Goal: Communication & Community: Participate in discussion

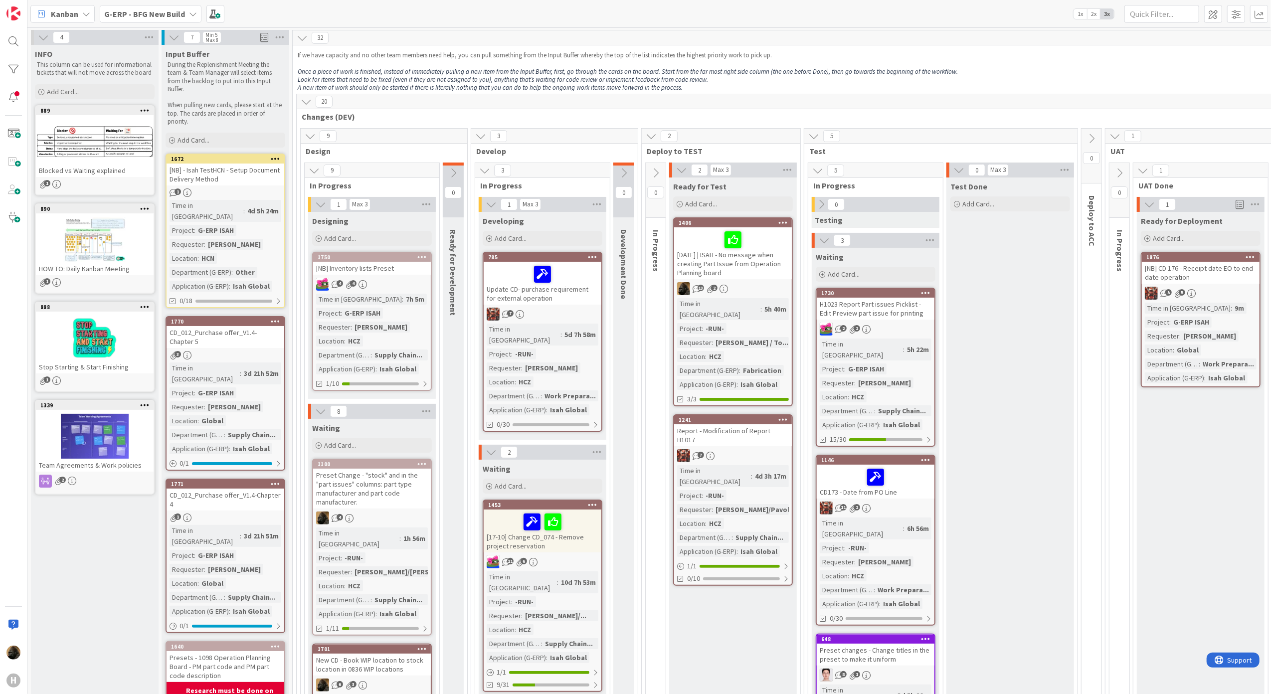
click at [64, 12] on span "Kanban" at bounding box center [64, 14] width 27 height 12
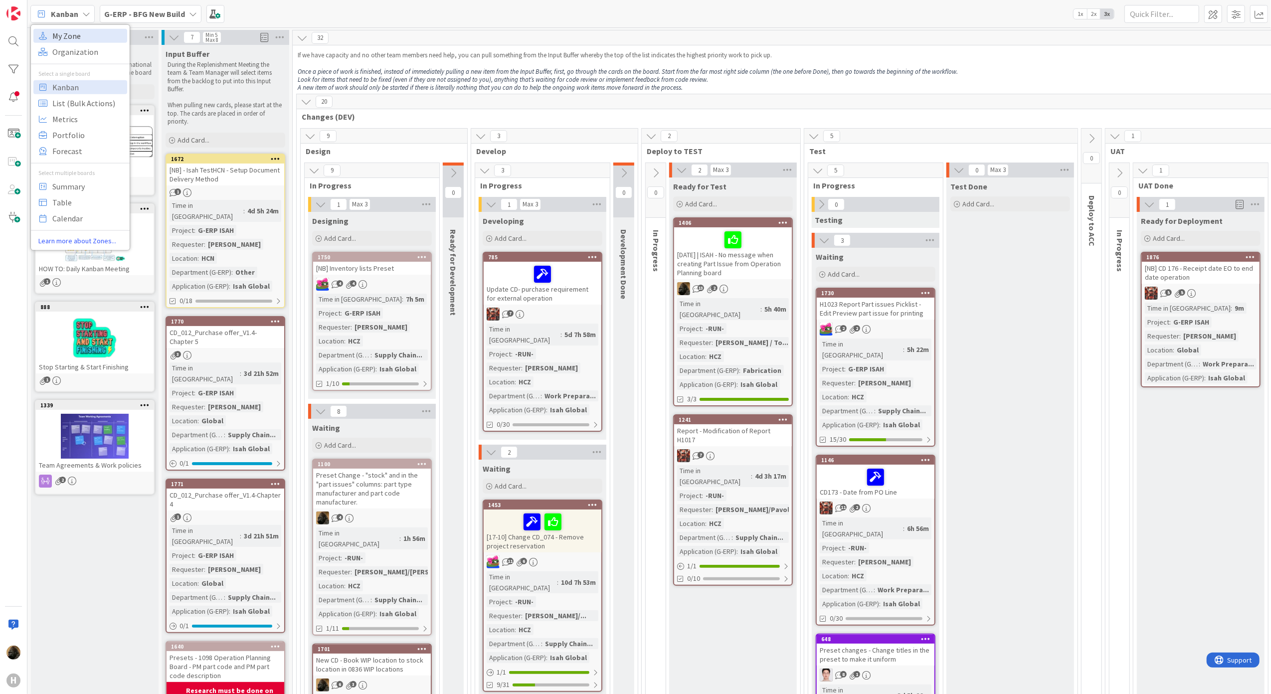
click at [73, 38] on span "My Zone" at bounding box center [88, 35] width 72 height 15
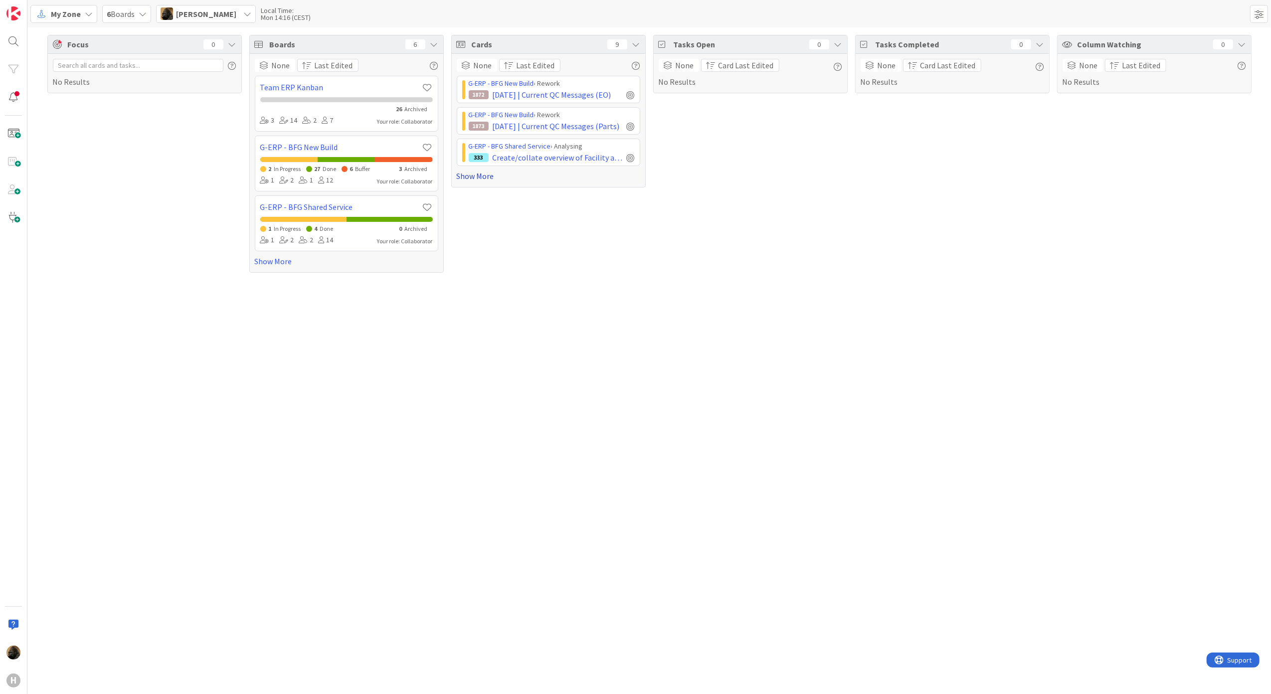
click at [488, 178] on link "Show More" at bounding box center [549, 176] width 184 height 12
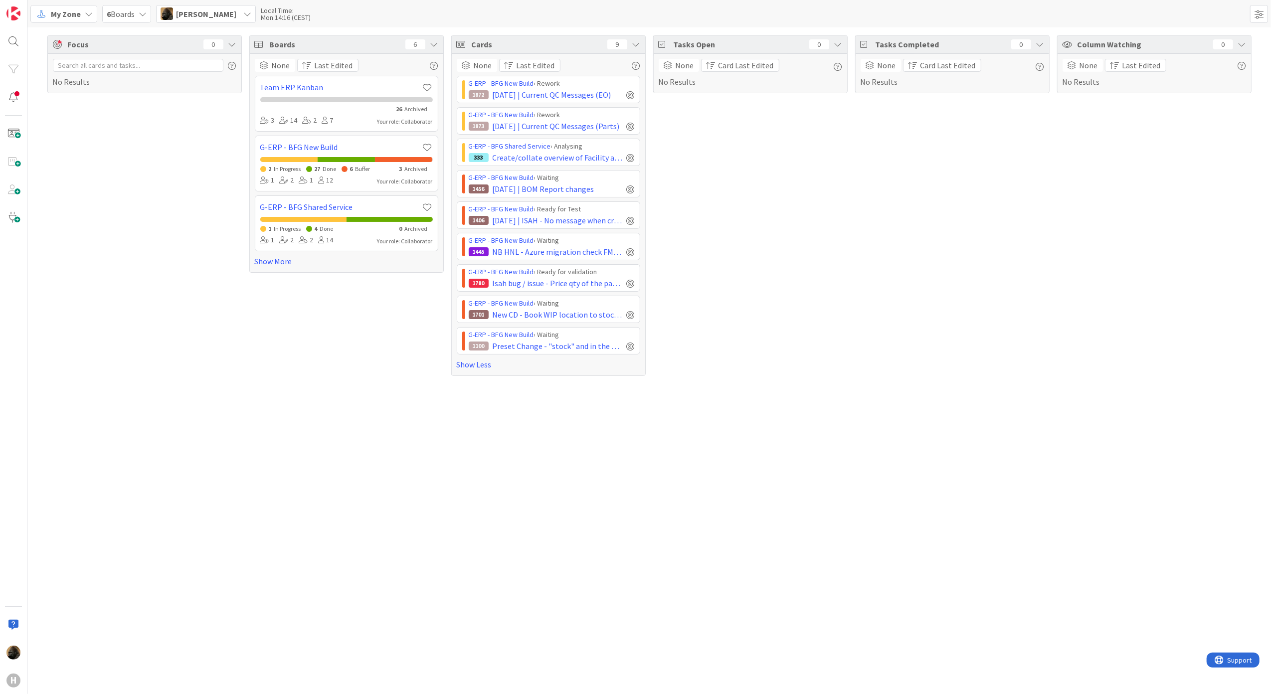
click at [431, 376] on div "Boards 6 None Last Edited Team ERP Kanban 26 Archived 3 14 2 7 Your role: Colla…" at bounding box center [346, 205] width 195 height 341
click at [696, 315] on div "Tasks Open 0 None Card Last Edited No Results" at bounding box center [750, 205] width 195 height 341
click at [571, 317] on span "New CD - Book WIP location to stock location in 0836 WIP locations" at bounding box center [558, 315] width 130 height 12
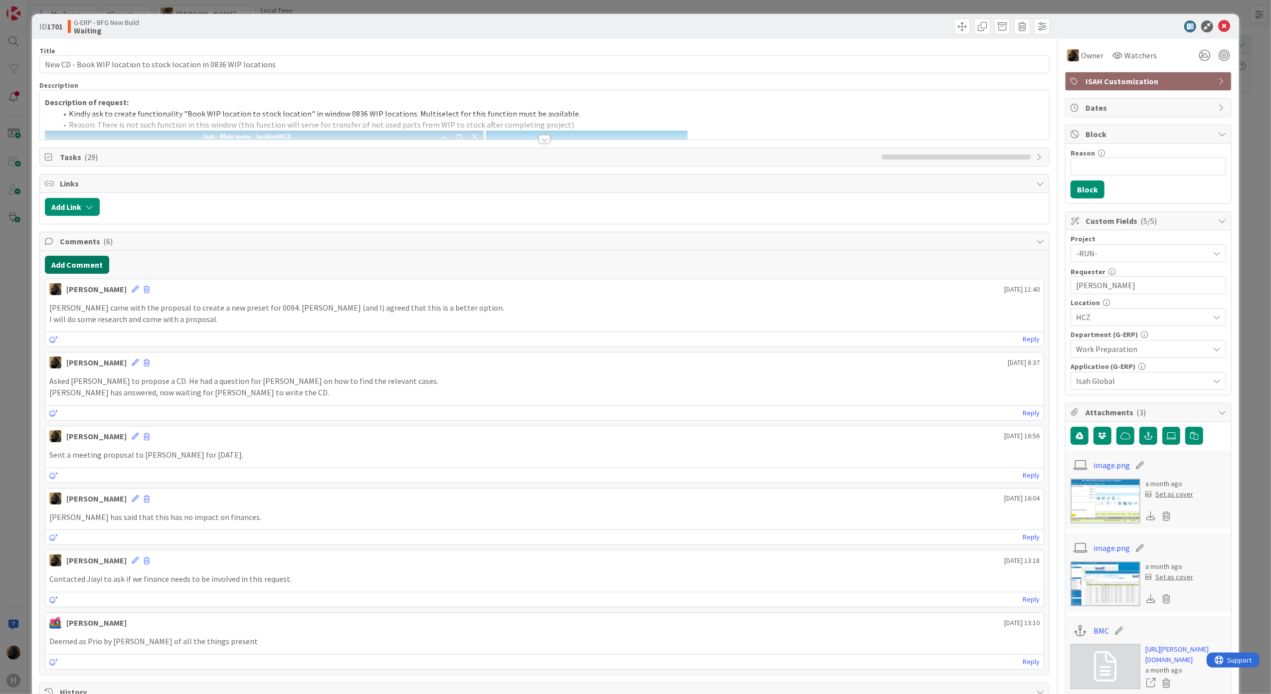
click at [62, 264] on button "Add Comment" at bounding box center [77, 265] width 64 height 18
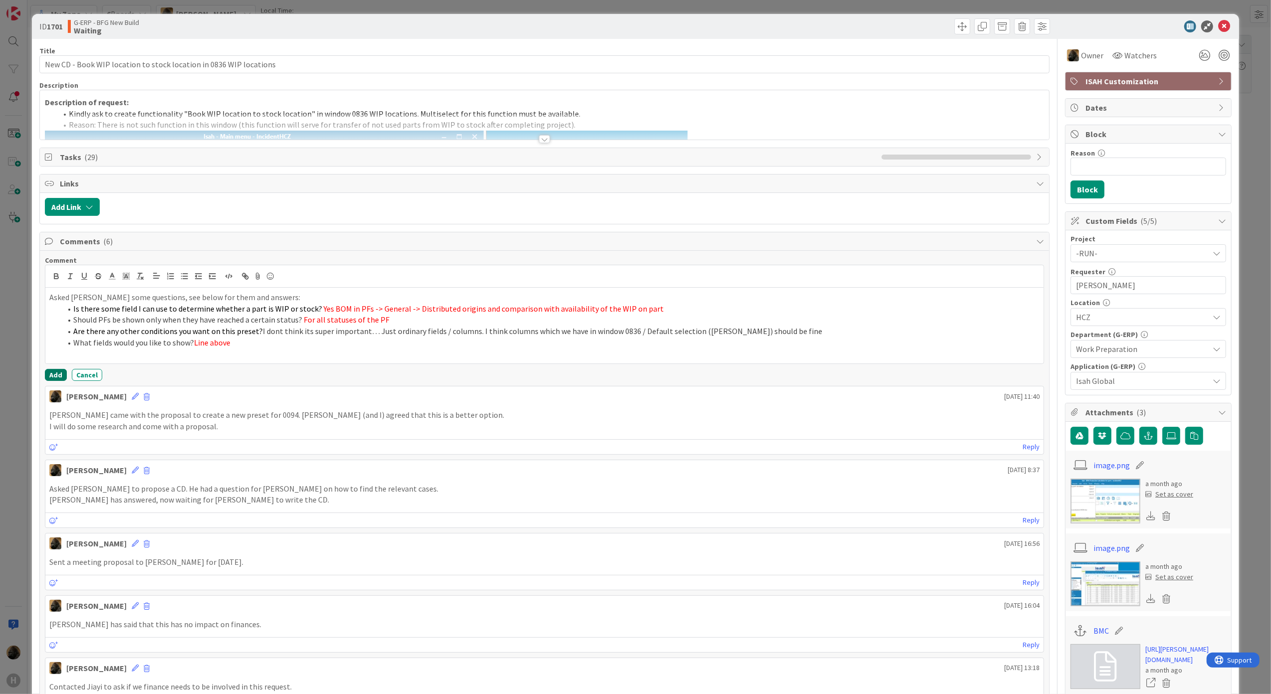
click at [62, 376] on button "Add" at bounding box center [56, 375] width 22 height 12
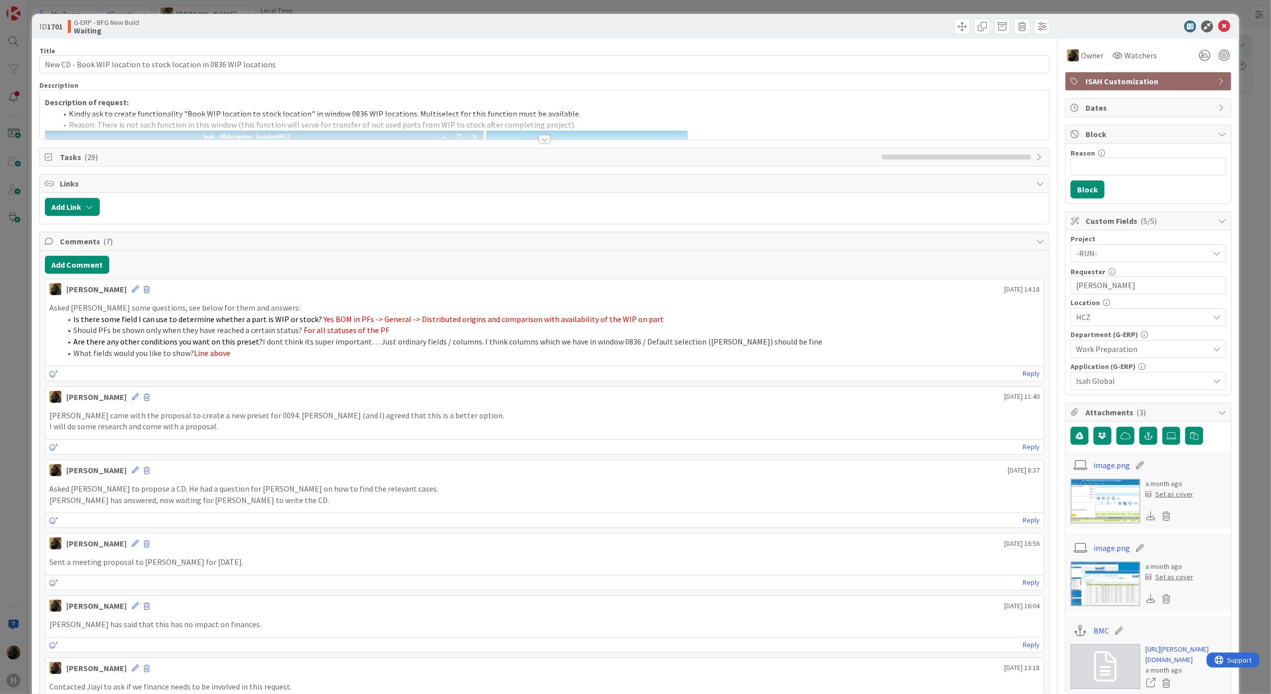
click at [16, 488] on div "ID 1701 G-ERP - BFG New Build Waiting Title 66 / 128 New CD - Book WIP location…" at bounding box center [635, 347] width 1271 height 694
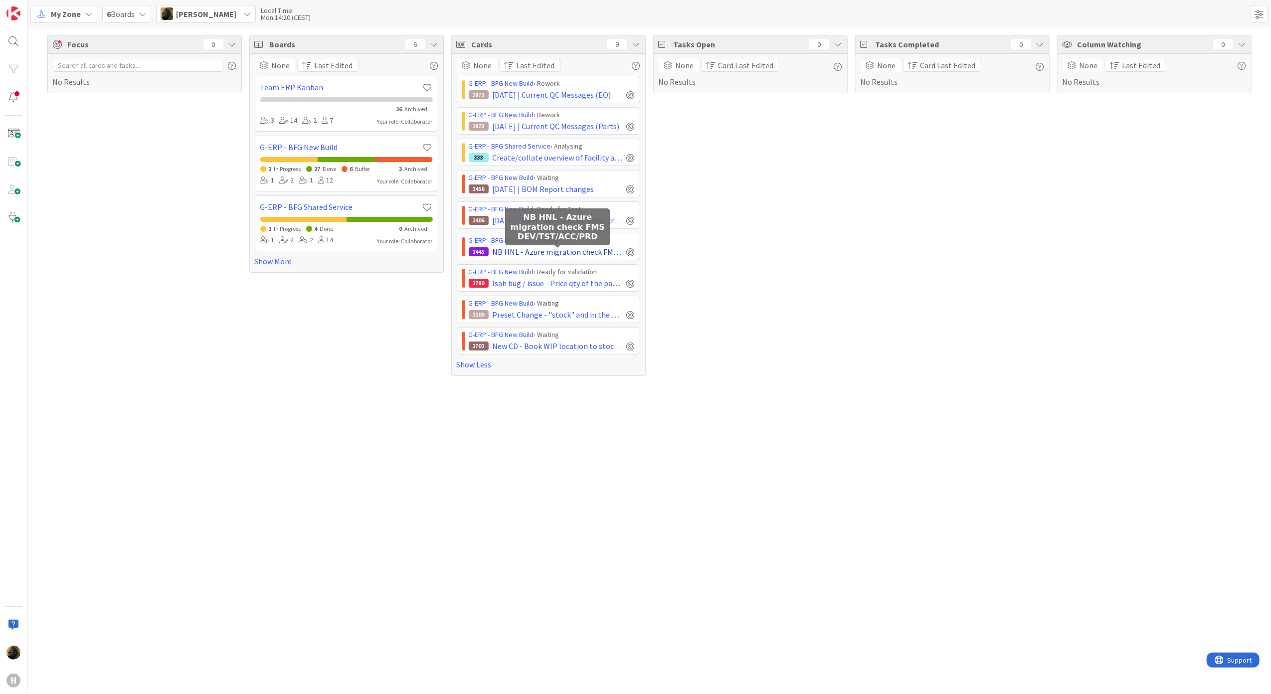
click at [541, 249] on span "NB HNL - Azure migration check FMS DEV/TST/ACC/PRD" at bounding box center [558, 252] width 130 height 12
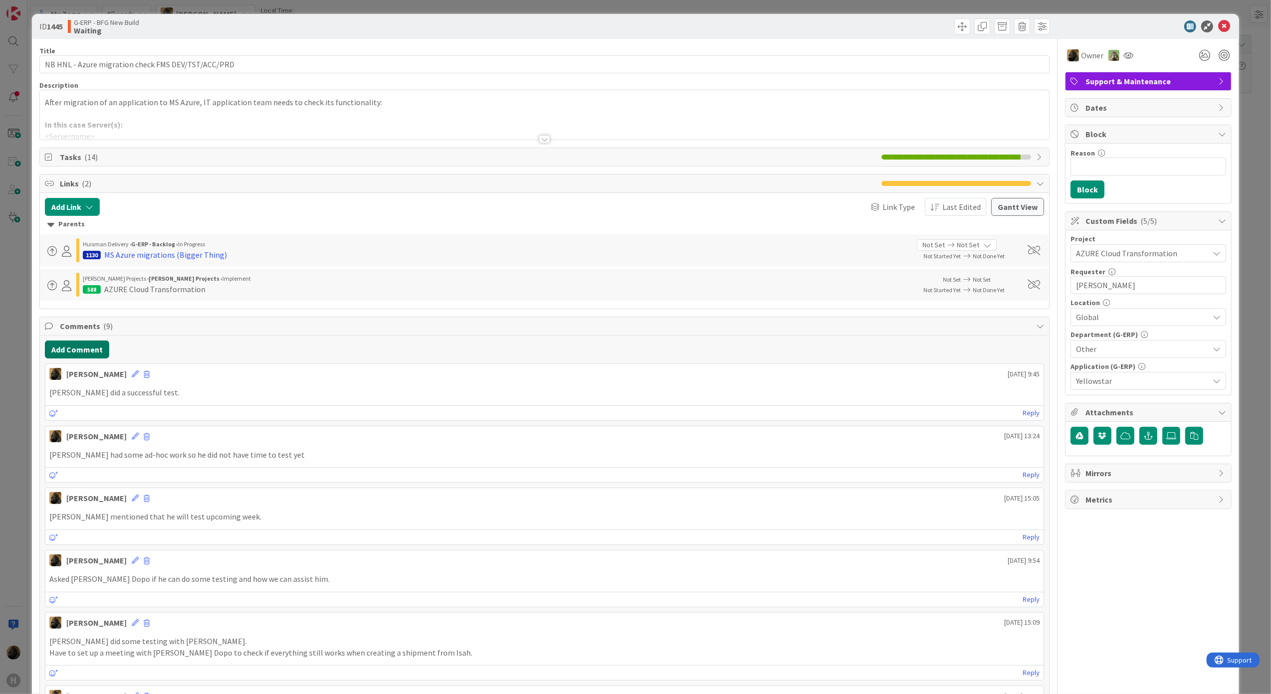
click at [80, 349] on button "Add Comment" at bounding box center [77, 350] width 64 height 18
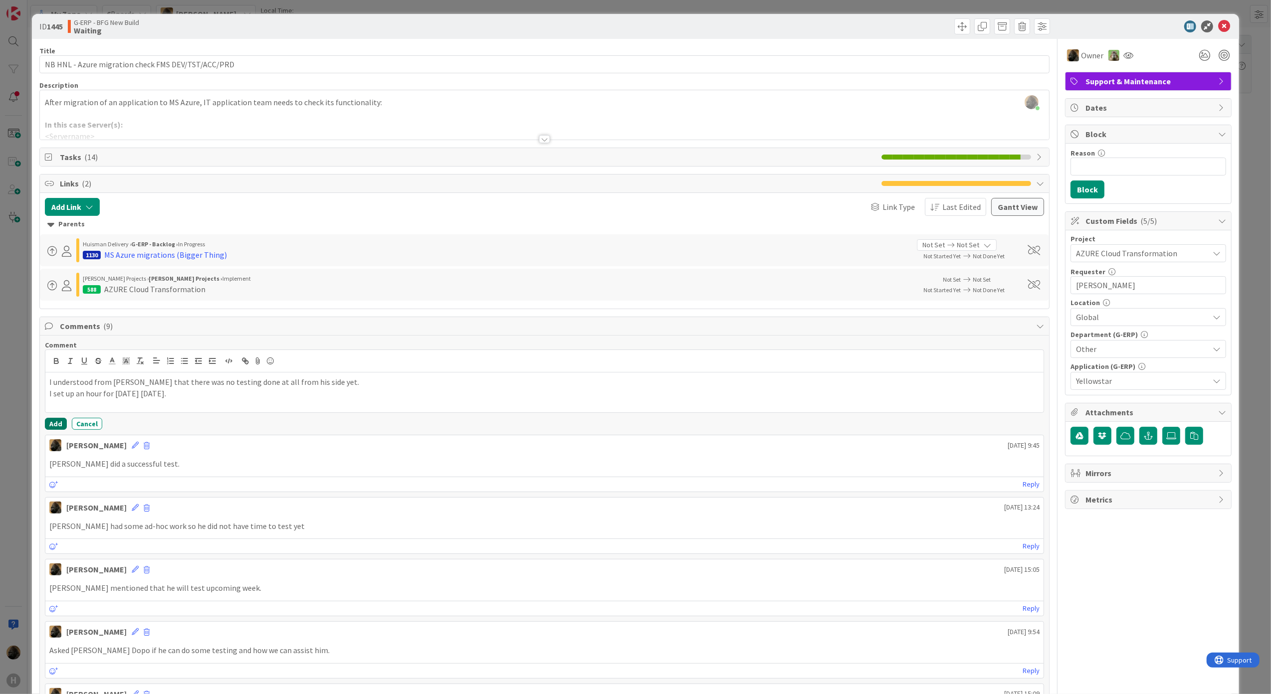
click at [52, 430] on button "Add" at bounding box center [56, 424] width 22 height 12
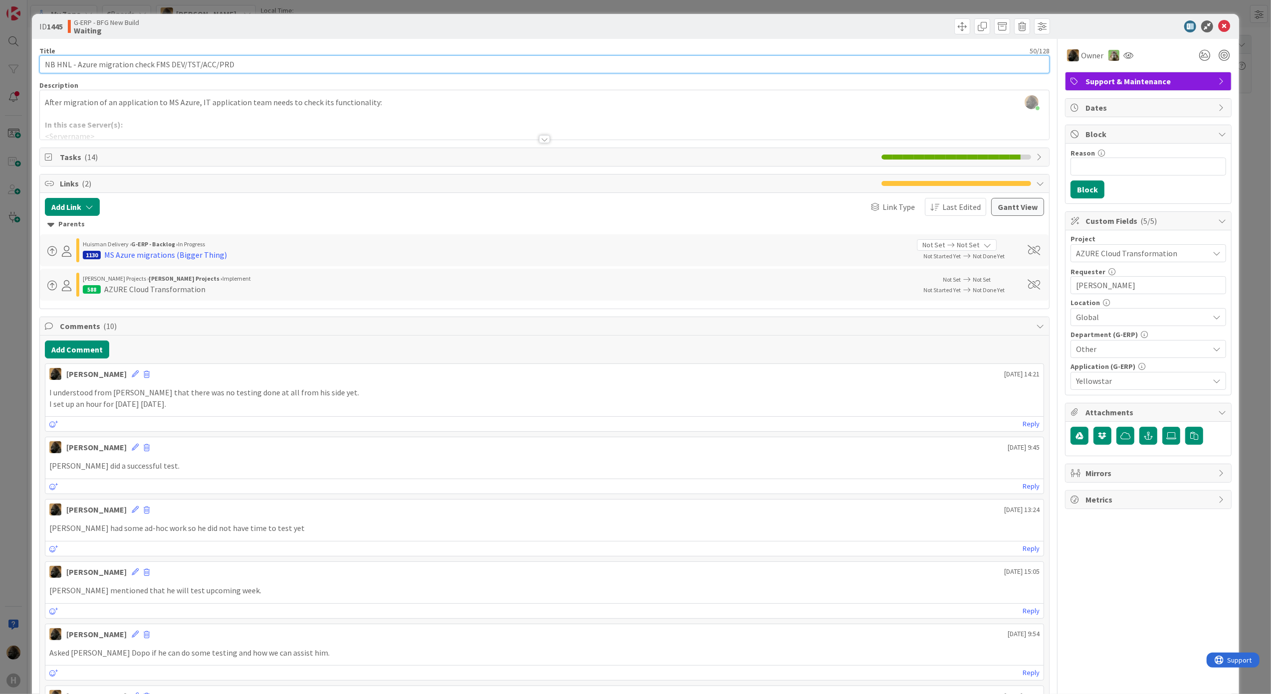
click at [92, 64] on input "NB HNL - Azure migration check FMS DEV/TST/ACC/PRD" at bounding box center [544, 64] width 1011 height 18
type input "[DATE] | NB HNL - Azure migration check FMS DEV/TST/ACC/PRD"
click at [1196, 47] on icon at bounding box center [1205, 55] width 18 height 18
click at [1189, 89] on icon at bounding box center [1193, 93] width 8 height 8
click at [1132, 40] on div "Owner 1 Tokens Next action is planned. No need for attention now ( 1 ) ISAH" at bounding box center [1148, 51] width 167 height 25
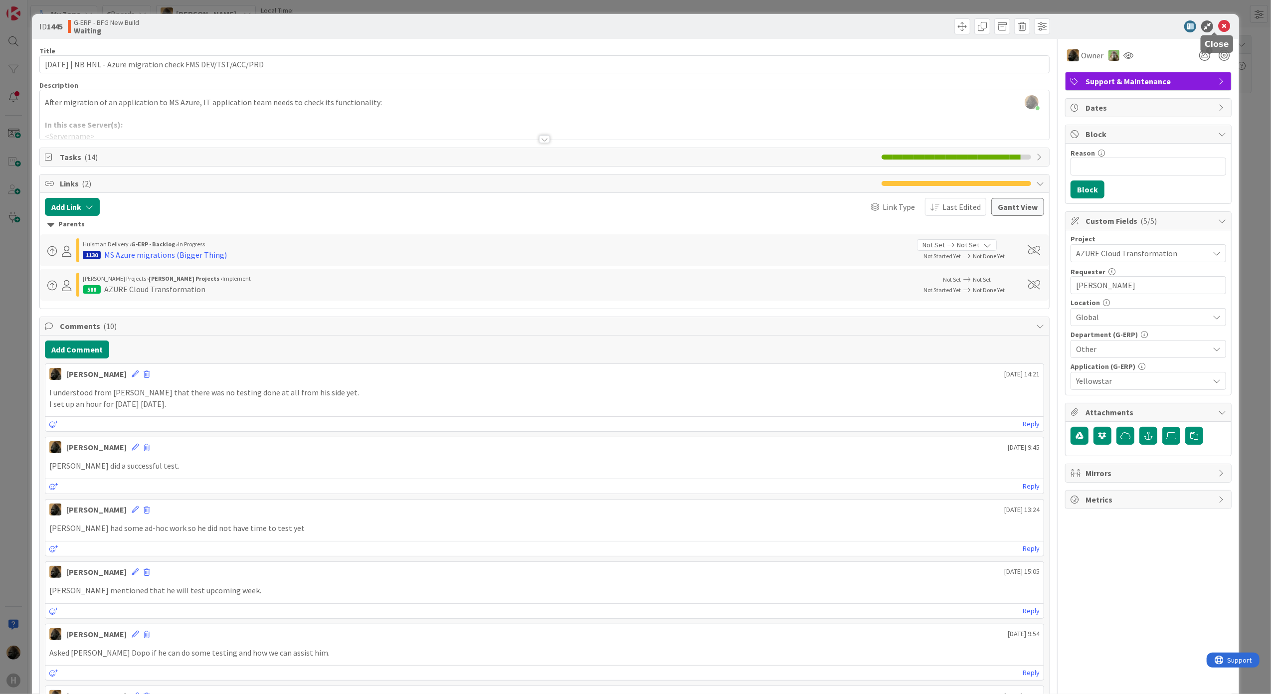
drag, startPoint x: 1218, startPoint y: 26, endPoint x: 1214, endPoint y: 36, distance: 10.6
click at [1219, 25] on icon at bounding box center [1225, 26] width 12 height 12
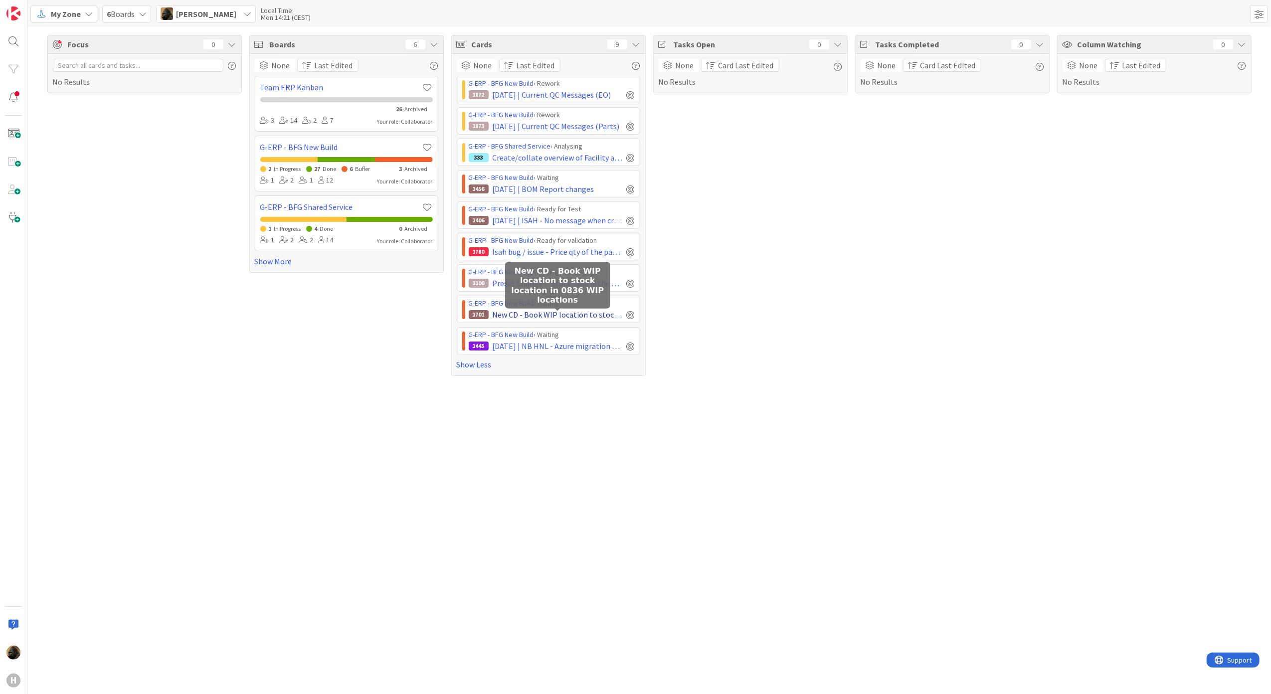
click at [593, 315] on span "New CD - Book WIP location to stock location in 0836 WIP locations" at bounding box center [558, 315] width 130 height 12
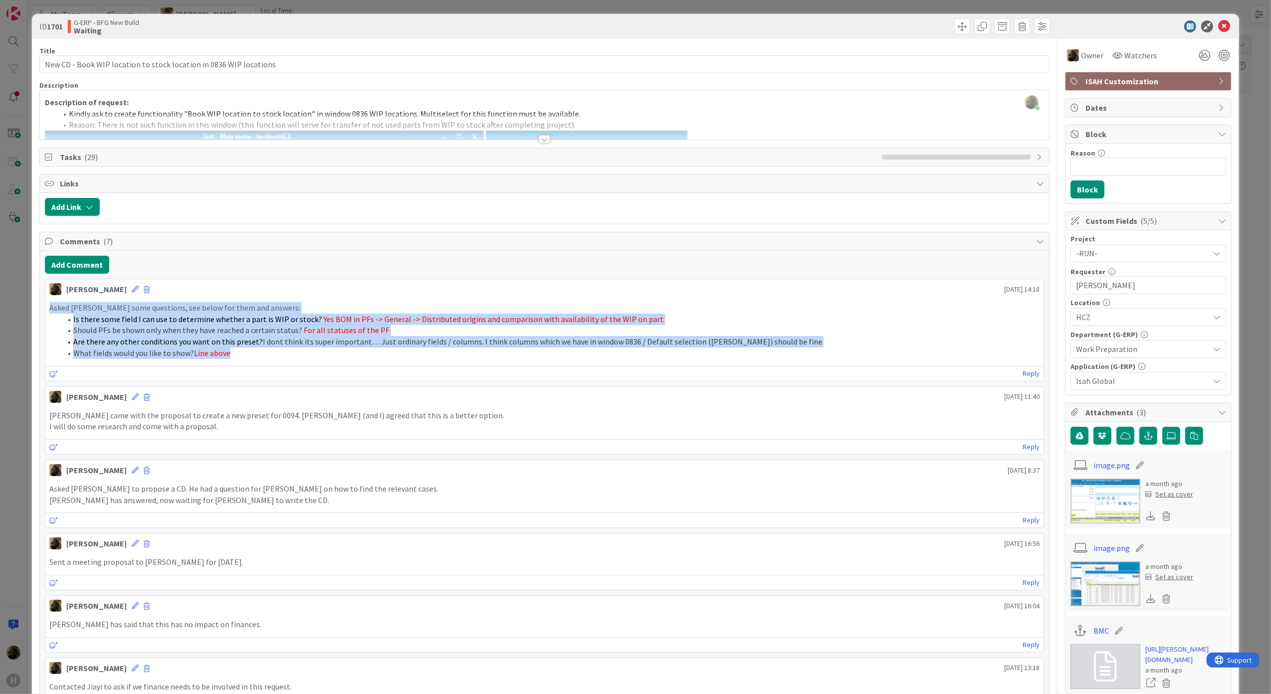
drag, startPoint x: 298, startPoint y: 365, endPoint x: 48, endPoint y: 314, distance: 255.6
click at [48, 314] on div "Asked Tomas some questions, see below for them and answers: Is there some field…" at bounding box center [544, 330] width 999 height 65
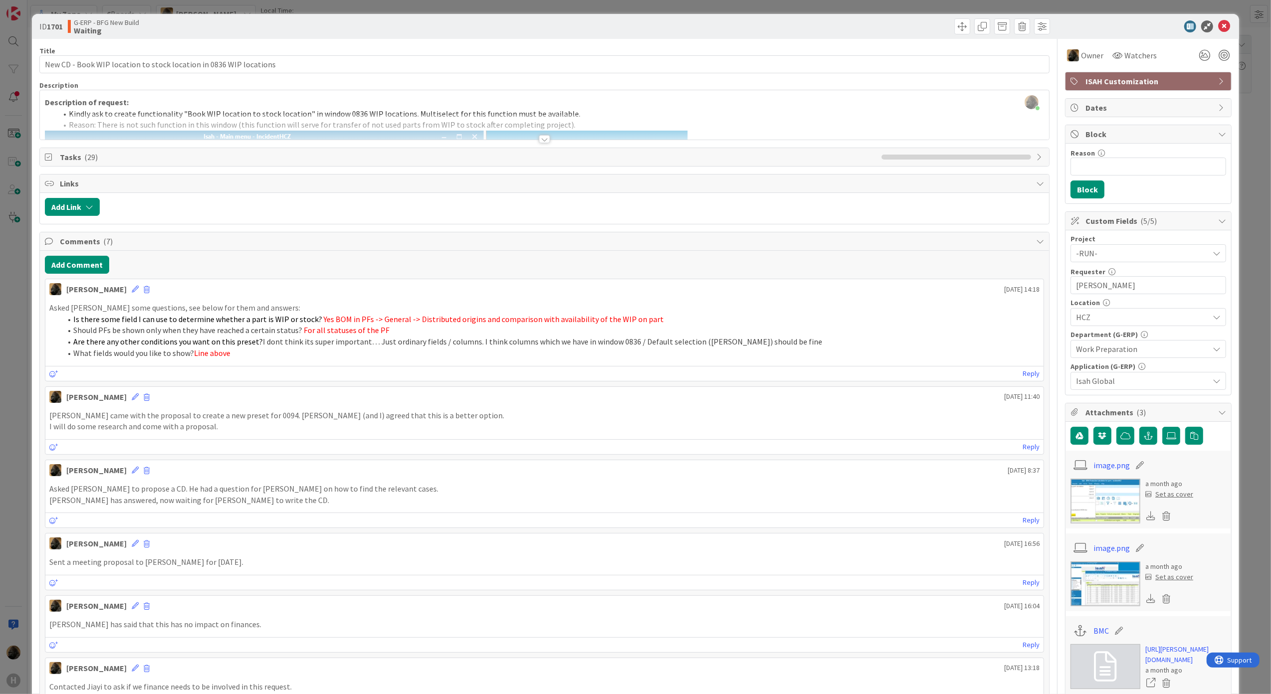
click at [305, 369] on div "Reply" at bounding box center [544, 373] width 999 height 15
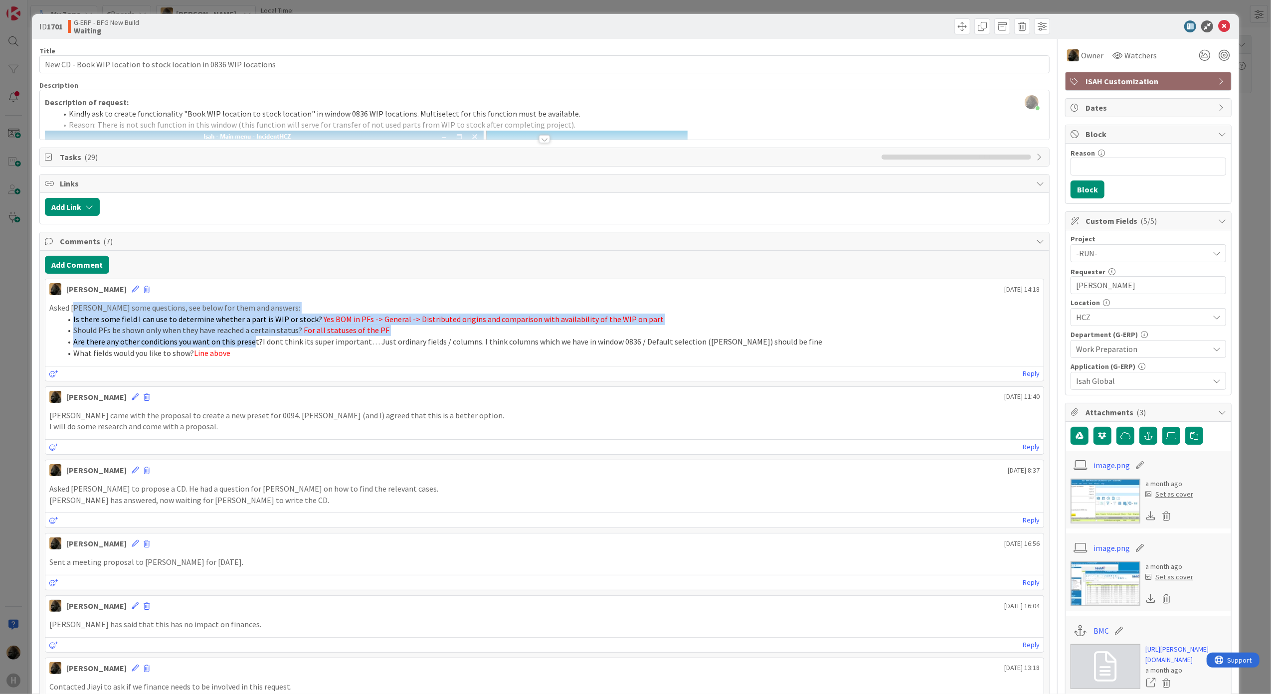
drag, startPoint x: 244, startPoint y: 349, endPoint x: 76, endPoint y: 312, distance: 171.7
click at [76, 312] on div "Asked Tomas some questions, see below for them and answers: Is there some field…" at bounding box center [544, 330] width 991 height 57
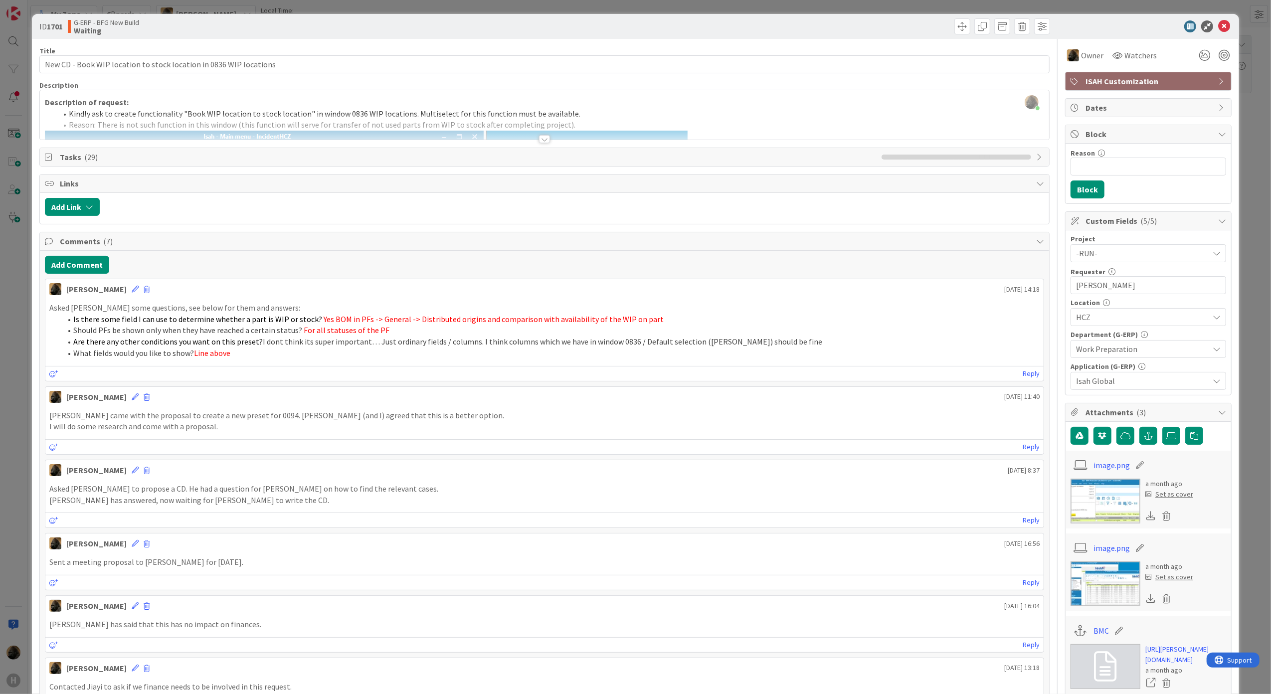
drag, startPoint x: 76, startPoint y: 312, endPoint x: 70, endPoint y: 312, distance: 6.5
click at [70, 312] on p "Asked [PERSON_NAME] some questions, see below for them and answers:" at bounding box center [544, 307] width 991 height 11
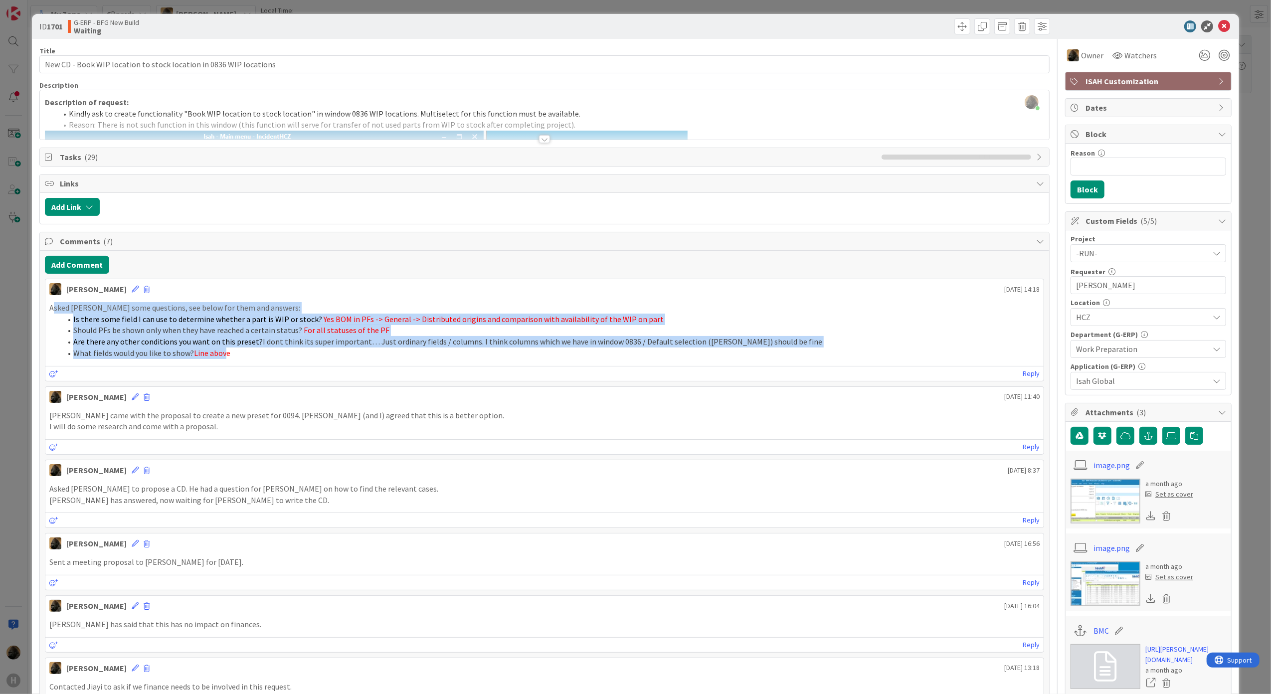
drag, startPoint x: 52, startPoint y: 307, endPoint x: 224, endPoint y: 364, distance: 181.1
click at [224, 363] on div "Asked Tomas some questions, see below for them and answers: Is there some field…" at bounding box center [544, 330] width 999 height 65
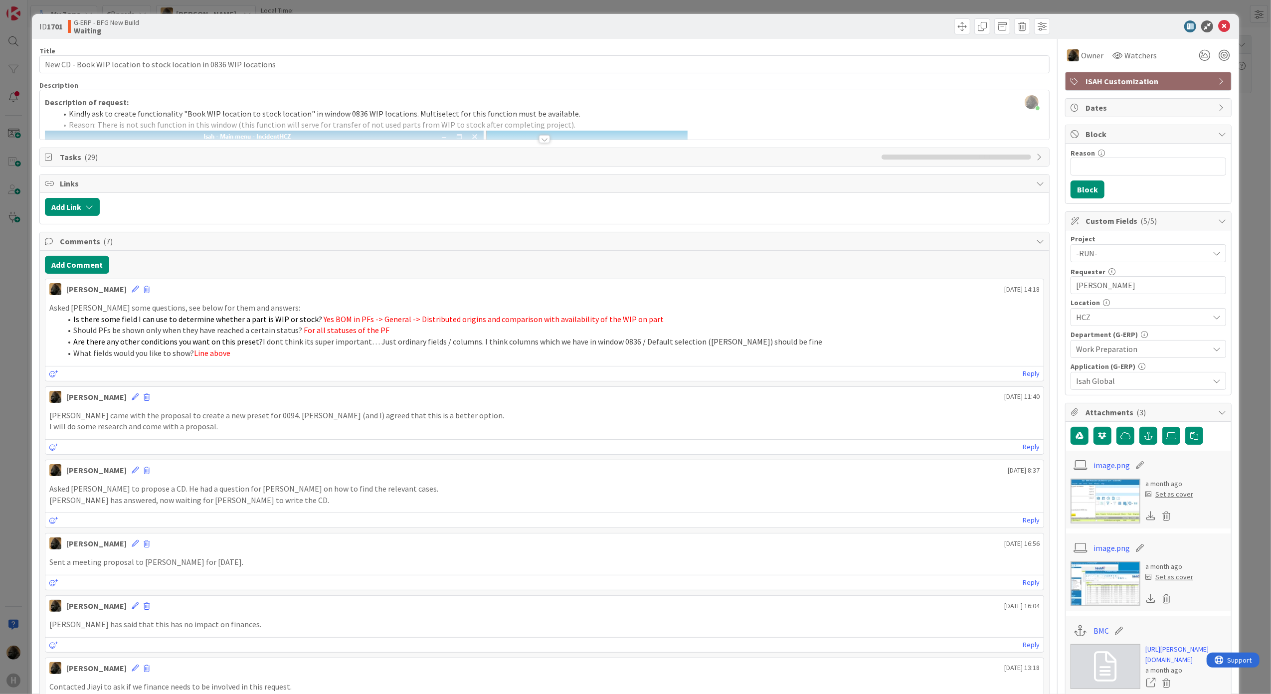
click at [356, 371] on div "Reply" at bounding box center [544, 373] width 999 height 15
click at [431, 362] on div "Asked Tomas some questions, see below for them and answers: Is there some field…" at bounding box center [544, 330] width 999 height 65
click at [308, 388] on div "Noah Dezaire September 29 2025 14:18 Asked Tomas some questions, see below for …" at bounding box center [545, 528] width 1000 height 498
drag, startPoint x: 225, startPoint y: 354, endPoint x: 195, endPoint y: 360, distance: 31.6
click at [195, 358] on span "Line above" at bounding box center [212, 353] width 36 height 10
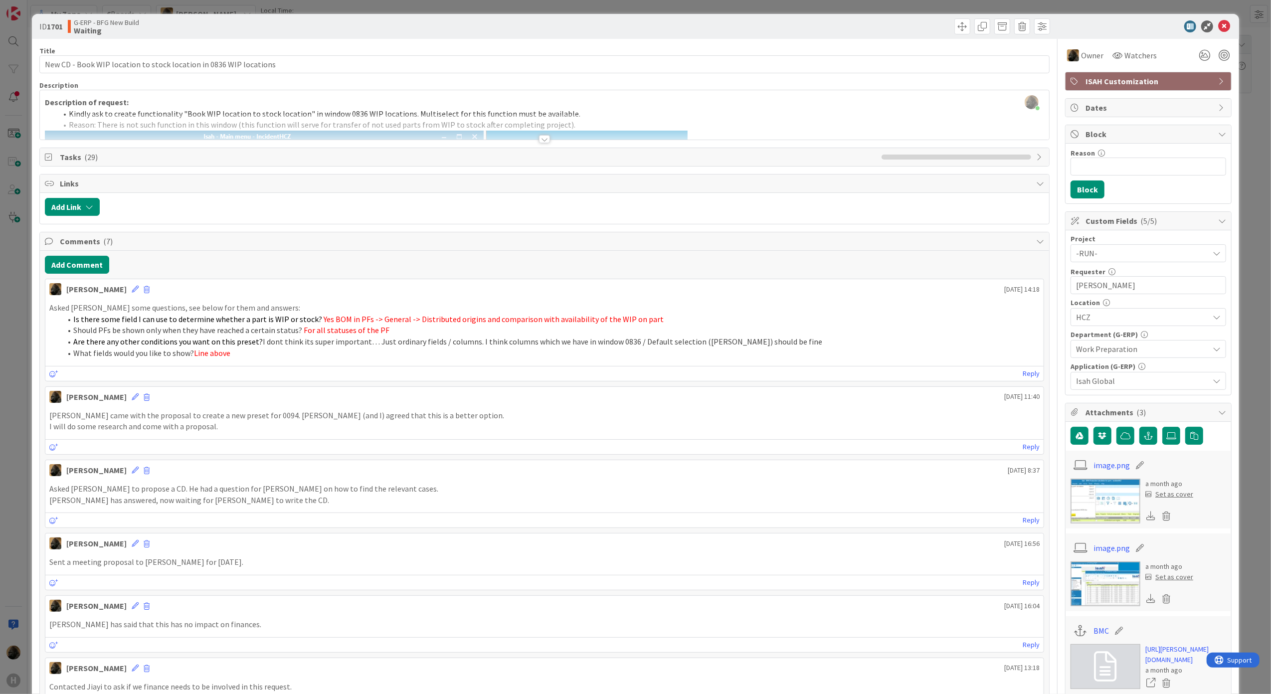
click at [526, 436] on div "[PERSON_NAME] came with the proposal to create a new preset for 0094. [PERSON_N…" at bounding box center [544, 421] width 999 height 30
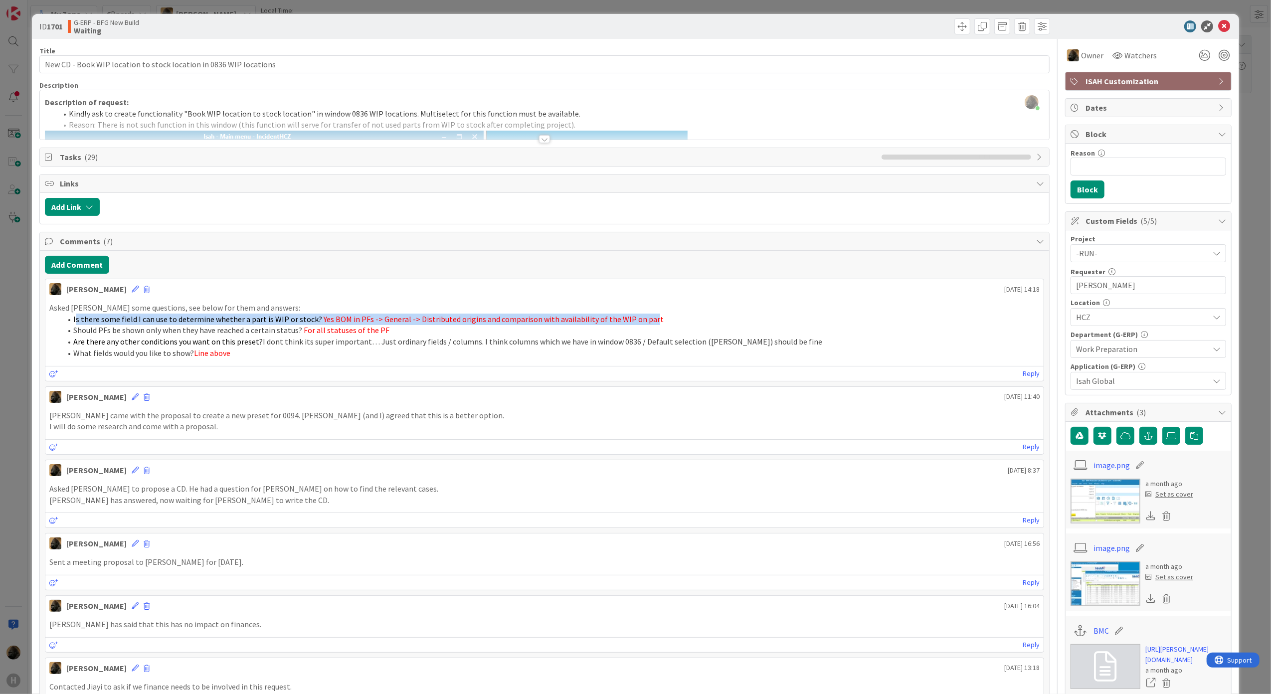
drag, startPoint x: 75, startPoint y: 320, endPoint x: 637, endPoint y: 318, distance: 562.1
click at [637, 318] on li "Is there some field I can use to determine whether a part is WIP or stock? Yes …" at bounding box center [550, 319] width 979 height 11
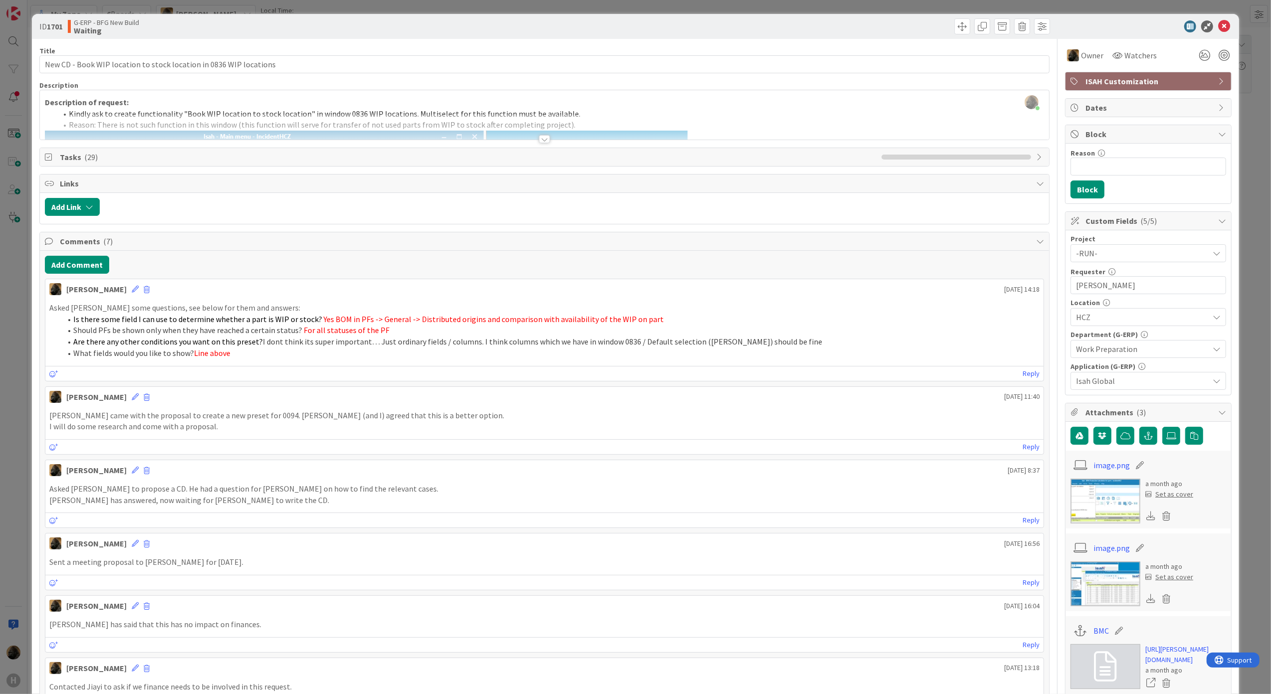
click at [767, 292] on div "Noah Dezaire September 29 2025 14:18" at bounding box center [544, 287] width 999 height 16
drag, startPoint x: 538, startPoint y: 138, endPoint x: 516, endPoint y: 140, distance: 22.1
click at [516, 140] on div at bounding box center [544, 134] width 1011 height 11
click at [543, 142] on div at bounding box center [544, 139] width 11 height 8
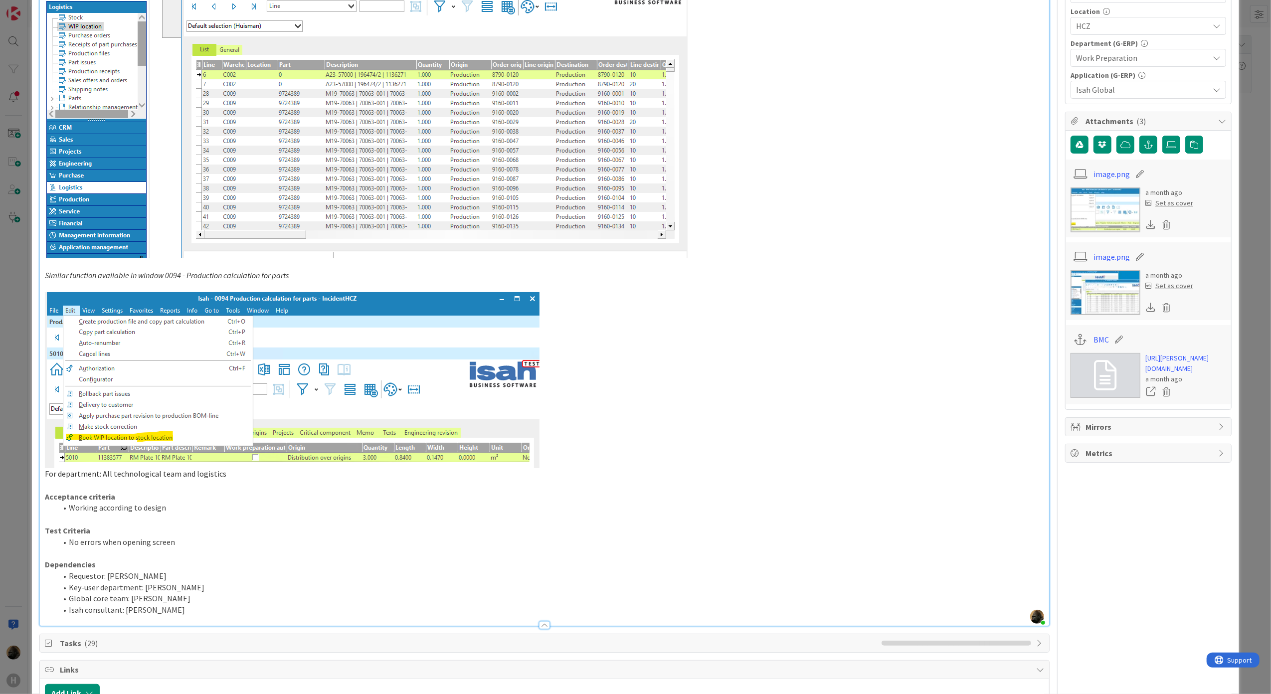
scroll to position [599, 0]
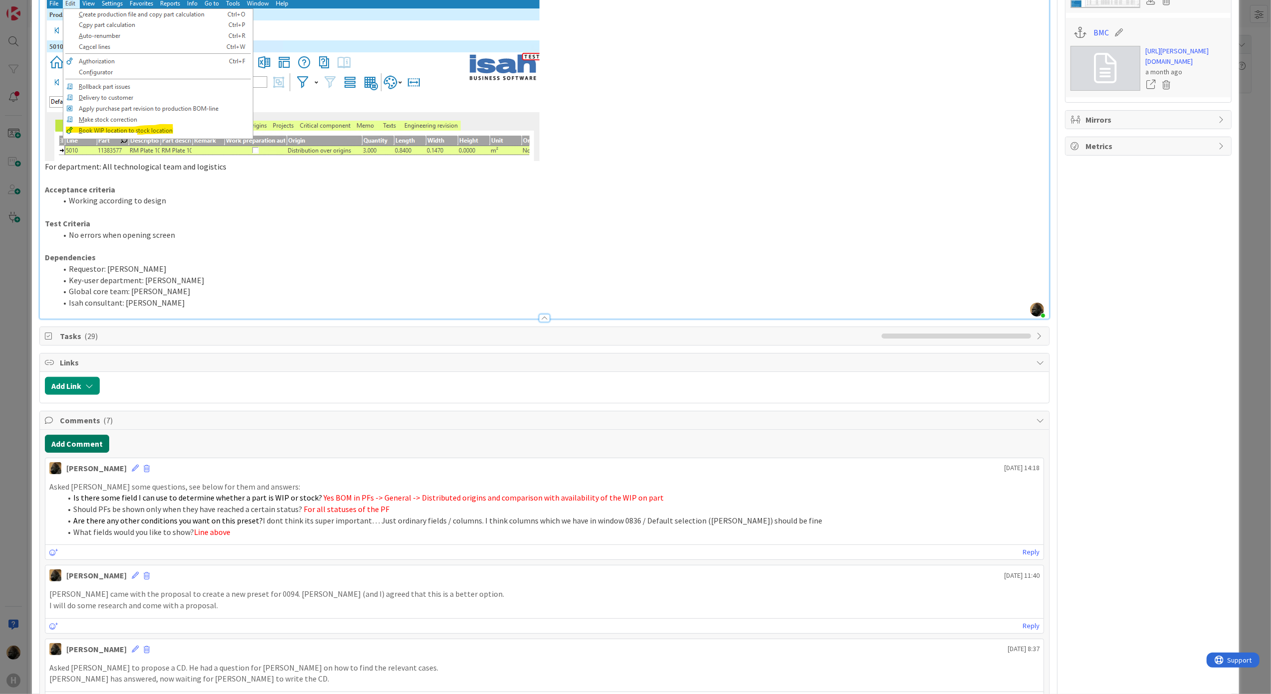
click at [66, 447] on button "Add Comment" at bounding box center [77, 444] width 64 height 18
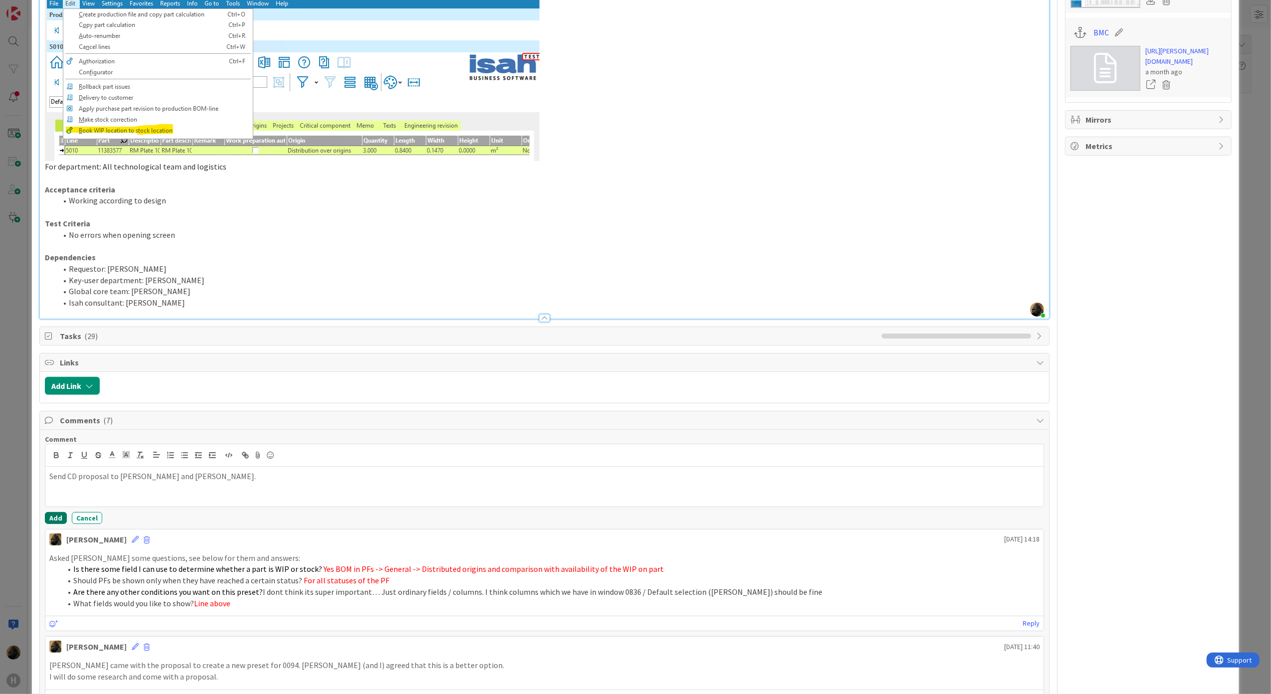
click at [54, 517] on button "Add" at bounding box center [56, 518] width 22 height 12
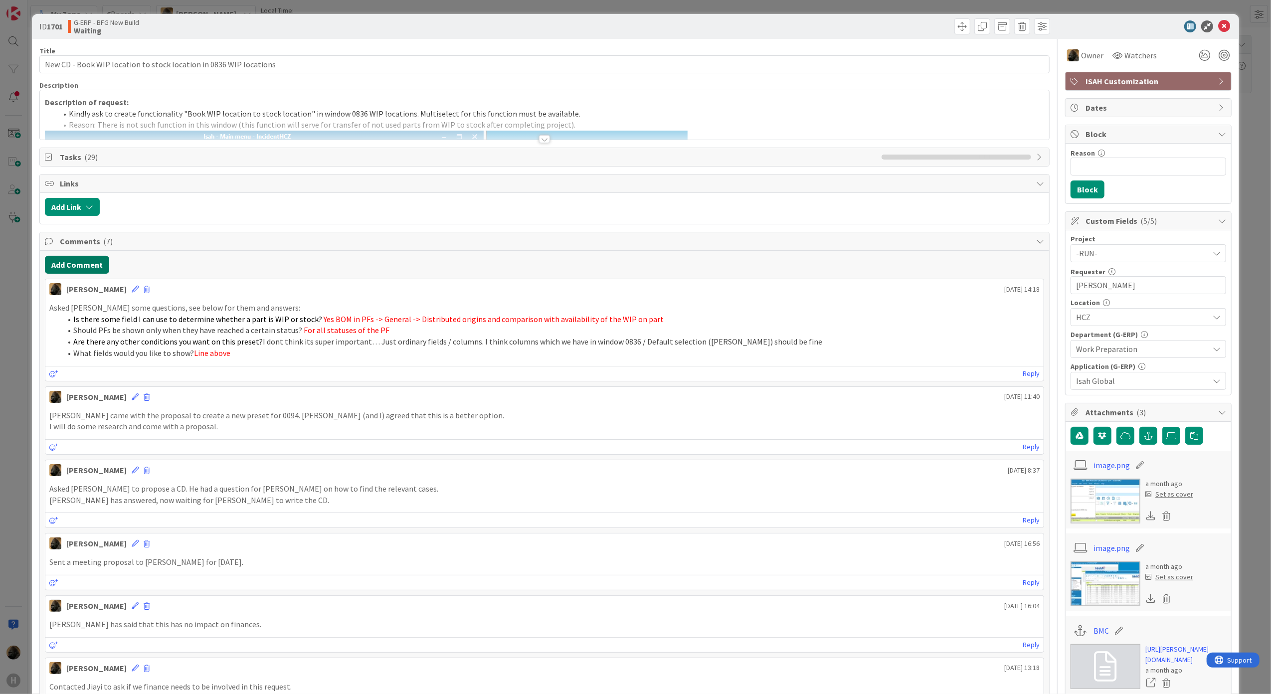
click at [64, 267] on button "Add Comment" at bounding box center [77, 265] width 64 height 18
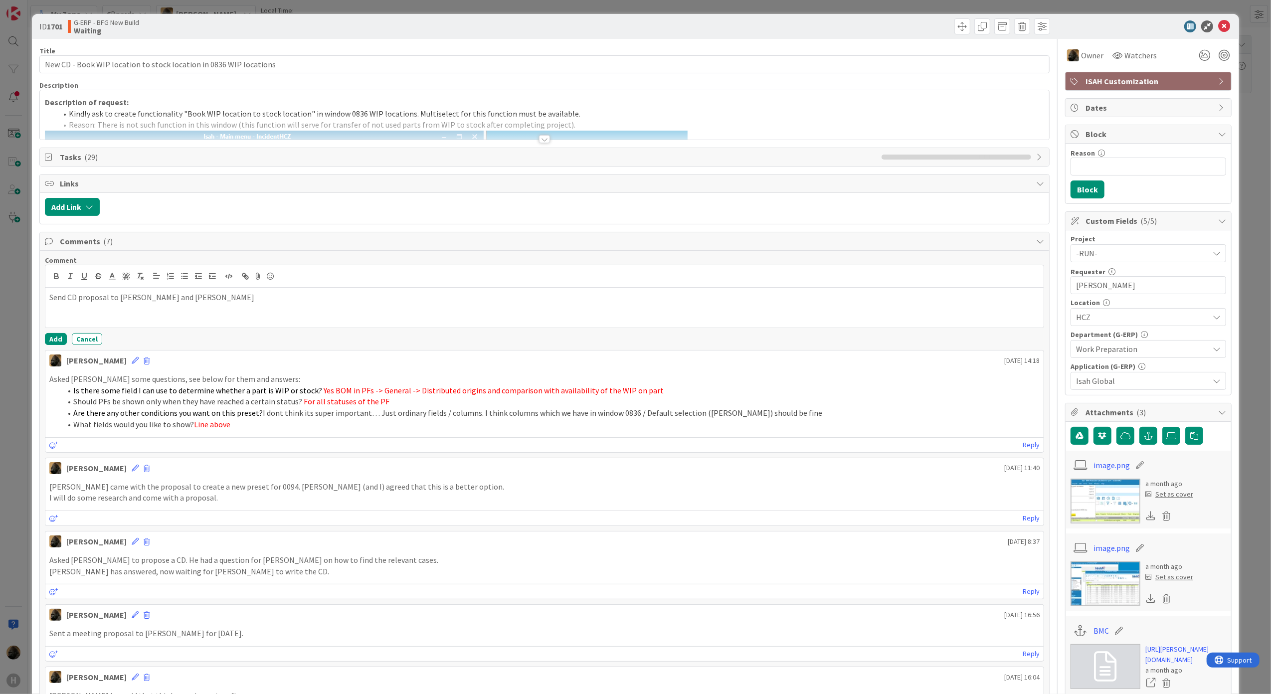
click at [78, 345] on button "Cancel" at bounding box center [87, 339] width 30 height 12
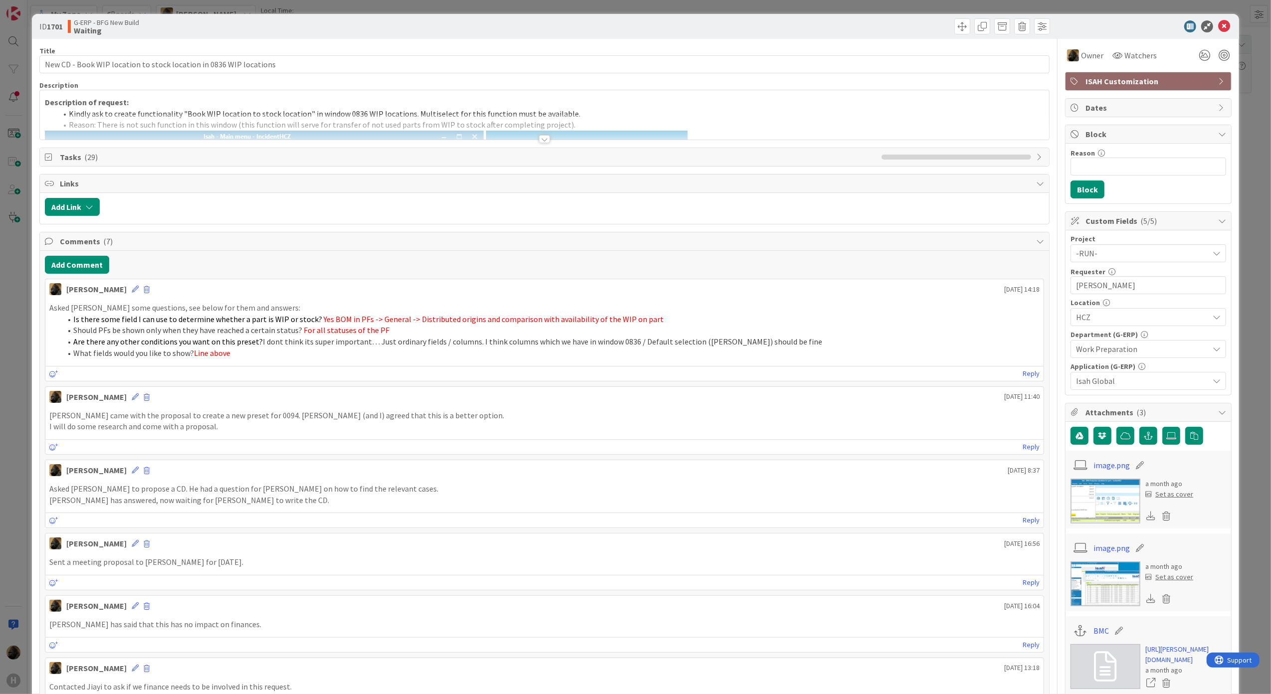
click at [80, 277] on div "Add Comment [PERSON_NAME] [DATE] 14:18 Asked [PERSON_NAME] some questions, see …" at bounding box center [545, 516] width 1010 height 531
click at [80, 270] on button "Add Comment" at bounding box center [77, 265] width 64 height 18
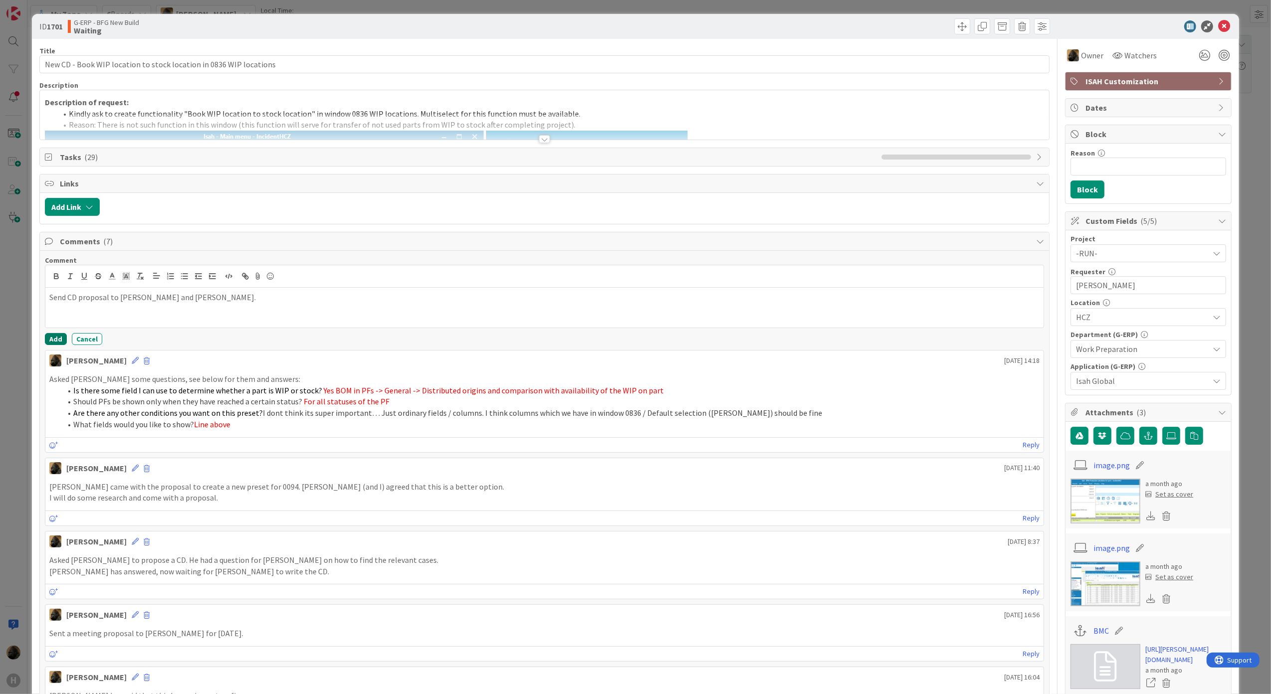
click at [46, 344] on button "Add" at bounding box center [56, 339] width 22 height 12
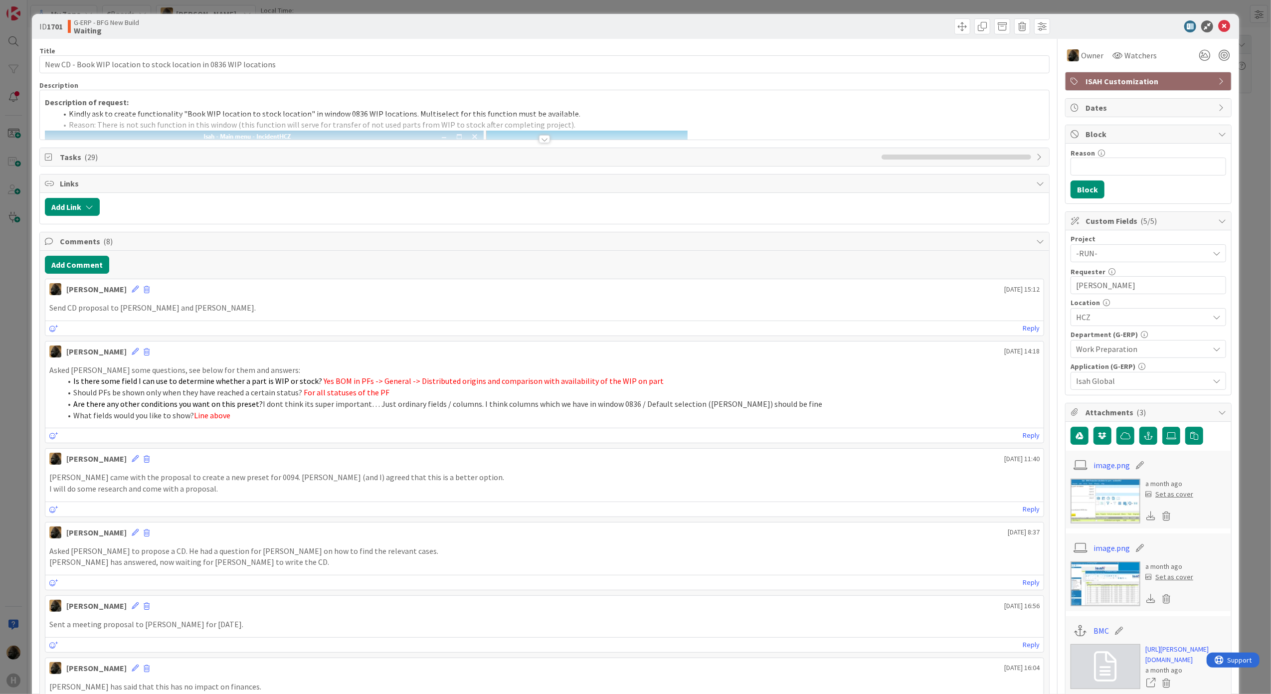
click at [26, 360] on div "ID 1701 G-ERP - BFG New Build Waiting Title 66 / 128 New CD - Book WIP location…" at bounding box center [635, 347] width 1271 height 694
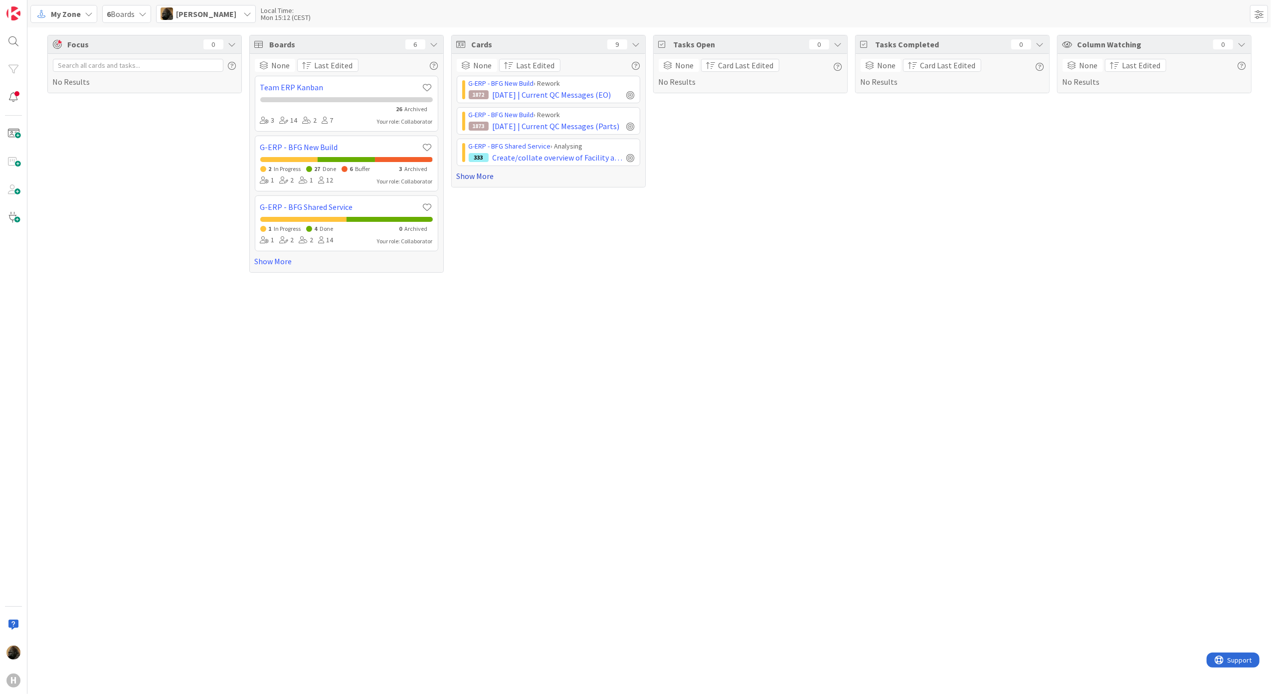
click at [478, 181] on link "Show More" at bounding box center [549, 176] width 184 height 12
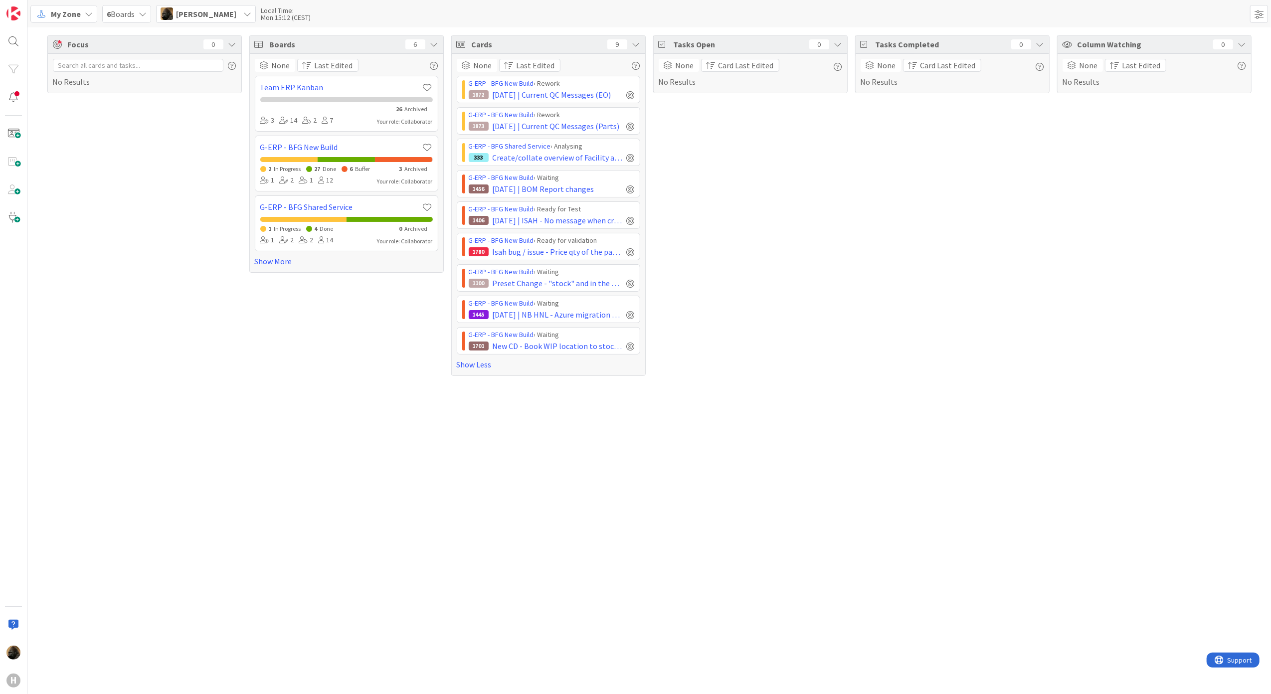
click at [152, 283] on div "Focus 0 No Results" at bounding box center [144, 205] width 195 height 341
click at [66, 5] on div "My Zone" at bounding box center [63, 14] width 67 height 18
click at [63, 89] on span "Kanban" at bounding box center [88, 86] width 72 height 15
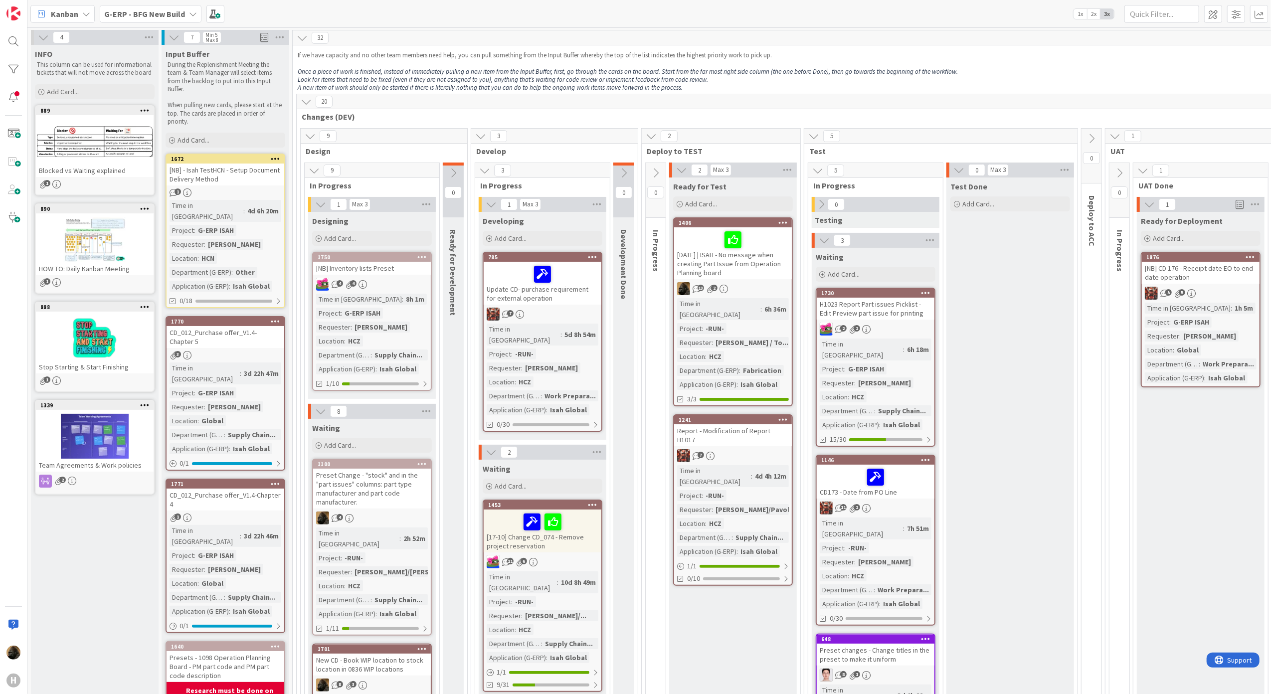
click at [258, 489] on div "CD_012_Purchase offer_V1.4-Chapter 4" at bounding box center [226, 500] width 118 height 22
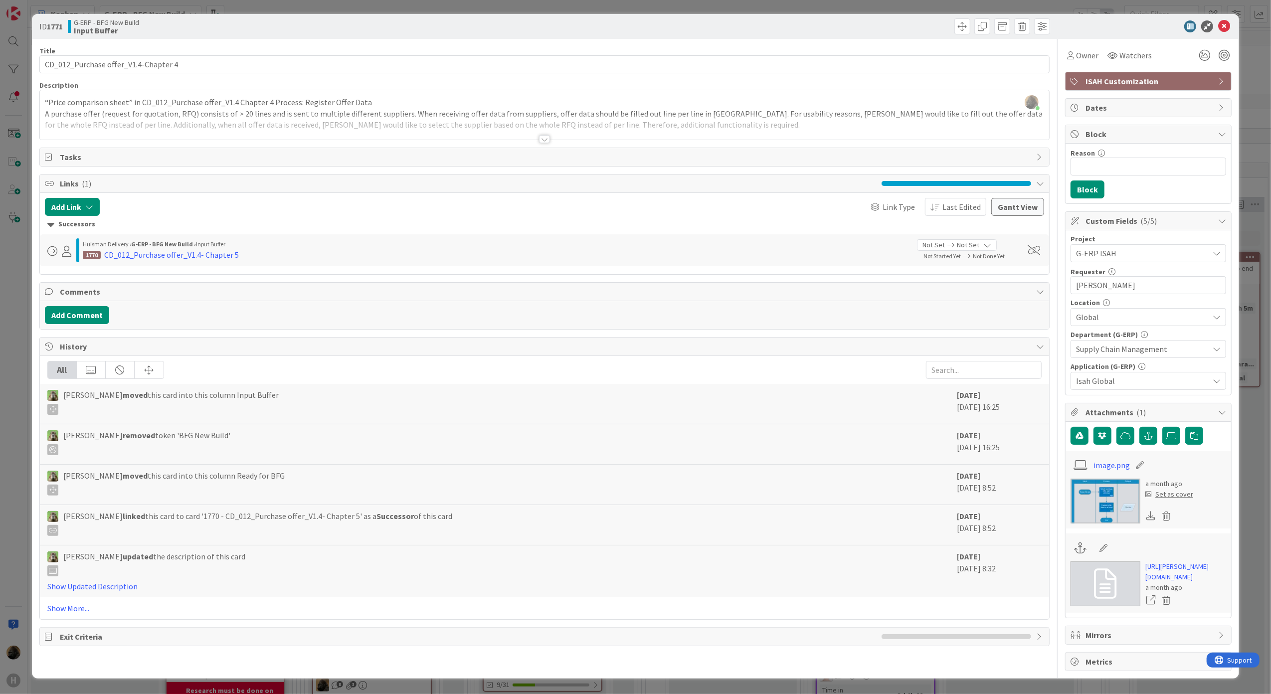
click at [539, 143] on div at bounding box center [544, 139] width 11 height 8
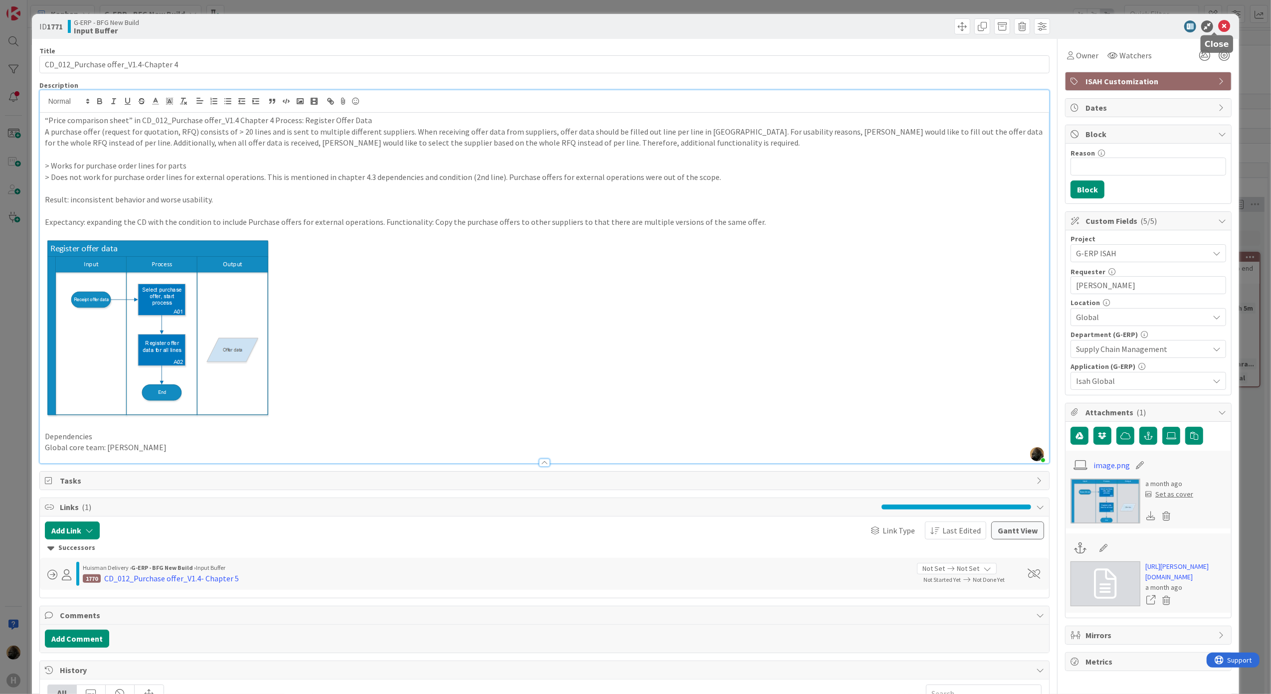
click at [1219, 22] on icon at bounding box center [1225, 26] width 12 height 12
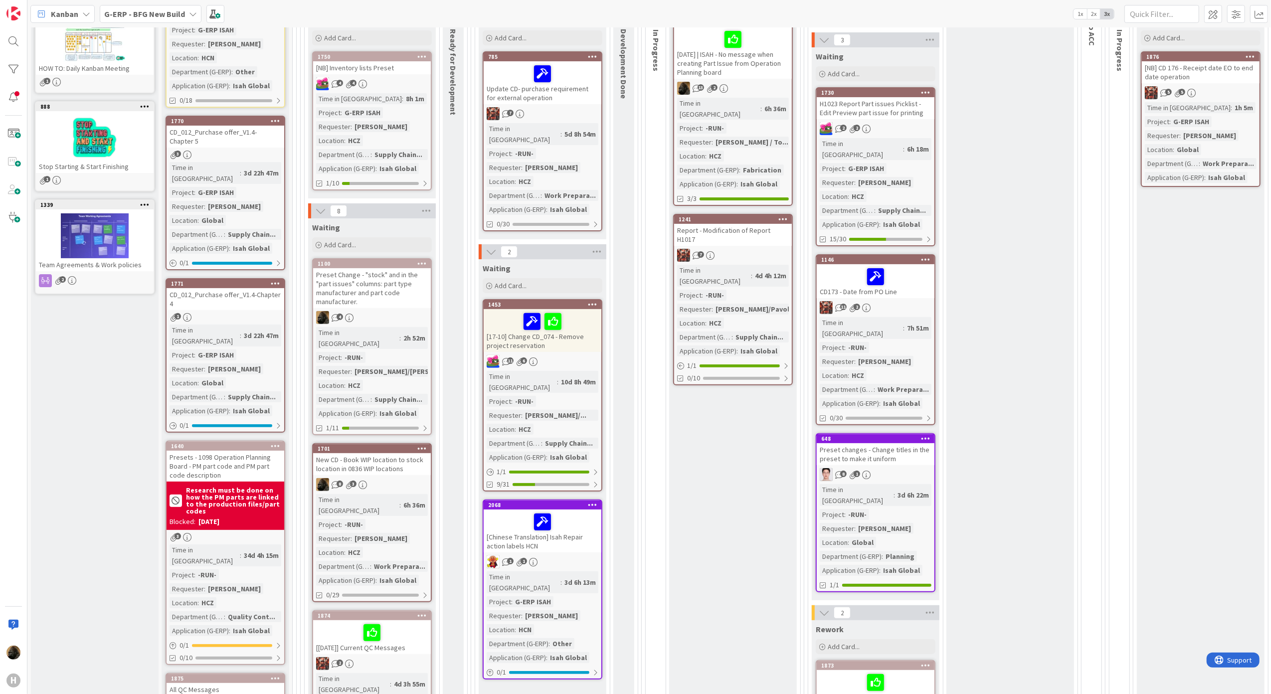
scroll to position [200, 0]
click at [232, 132] on div "CD_012_Purchase offer_V1.4- Chapter 5" at bounding box center [226, 138] width 118 height 22
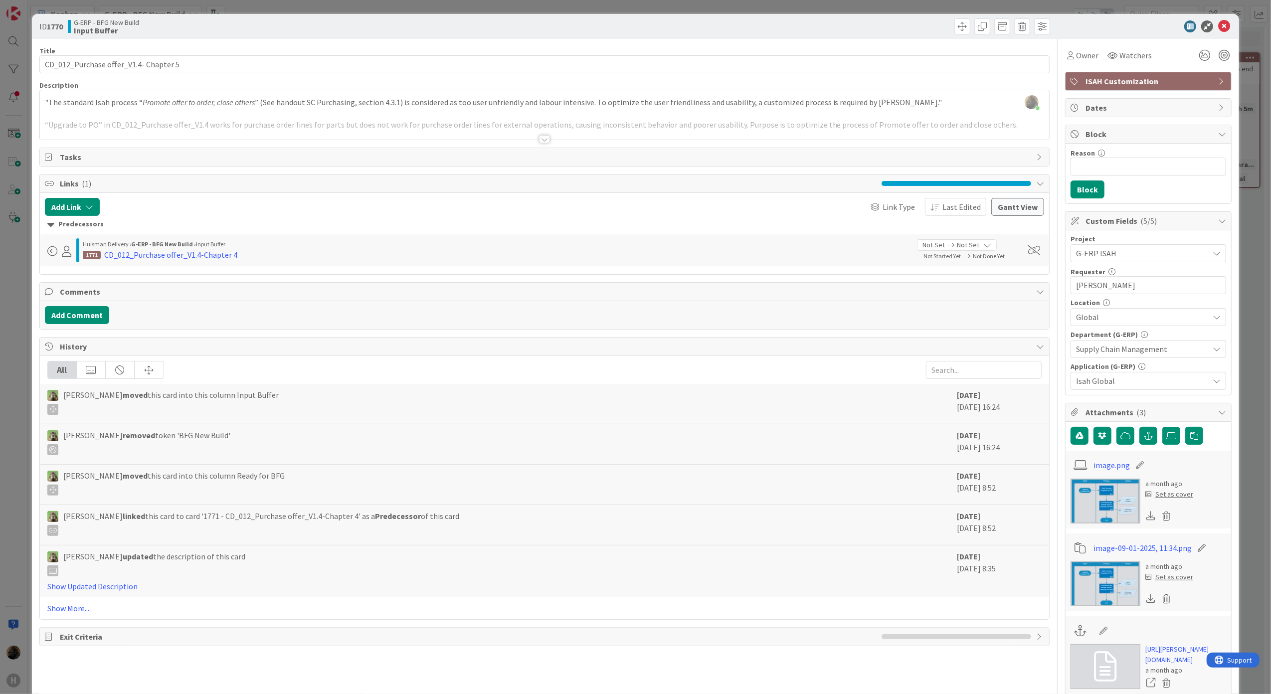
click at [541, 140] on div at bounding box center [544, 139] width 11 height 8
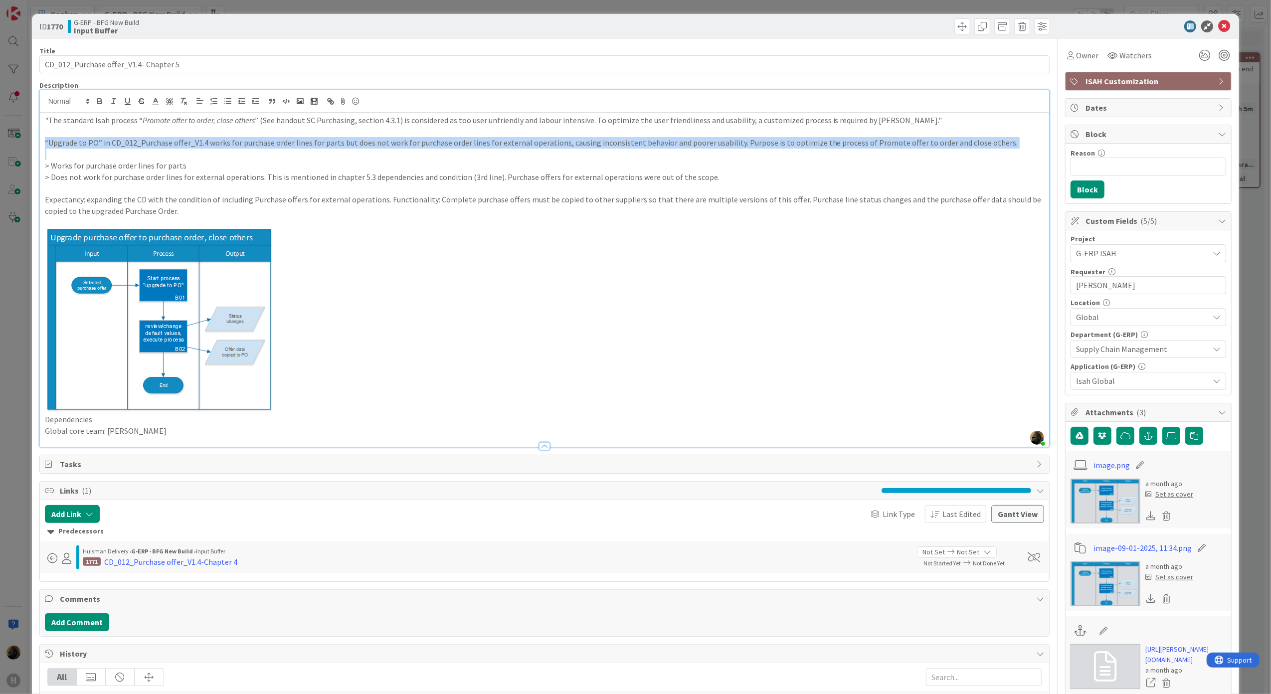
drag, startPoint x: 191, startPoint y: 154, endPoint x: 30, endPoint y: 148, distance: 160.2
click at [30, 148] on div "ID 1770 G-ERP - BFG New Build Input Buffer Title 37 / 128 CD_012_Purchase offer…" at bounding box center [635, 347] width 1271 height 694
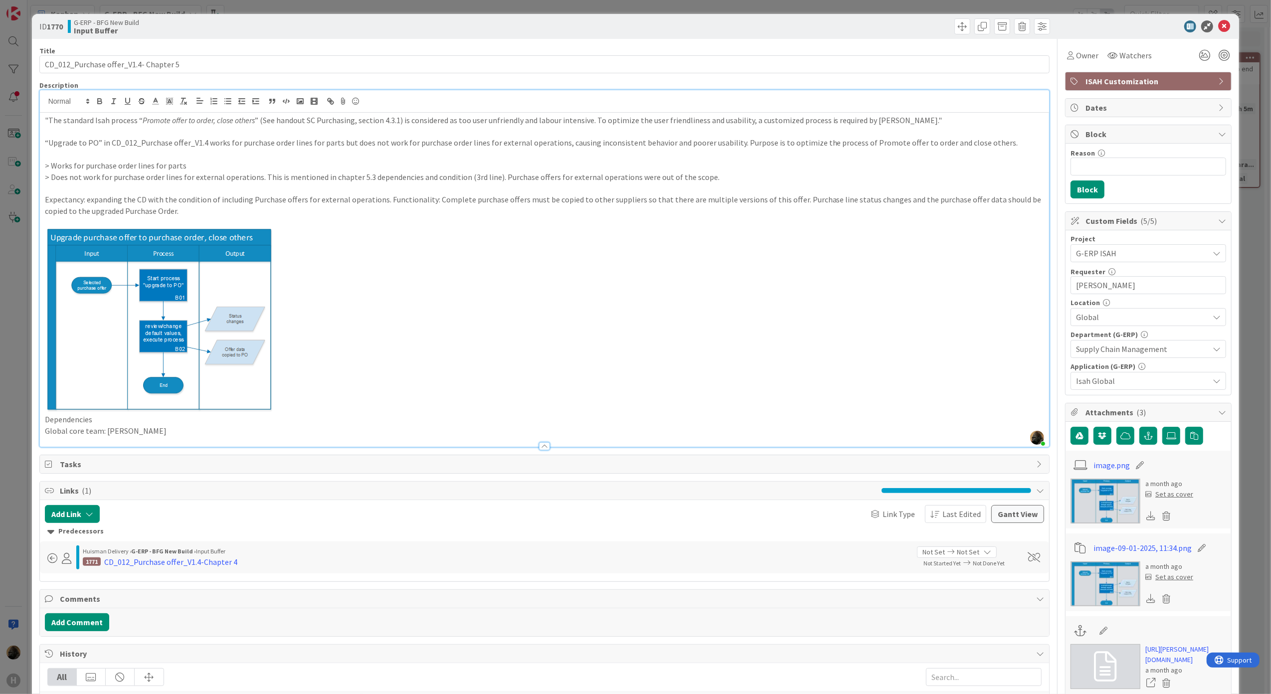
click at [6, 421] on div "ID 1770 G-ERP - BFG New Build Input Buffer Title 37 / 128 CD_012_Purchase offer…" at bounding box center [635, 347] width 1271 height 694
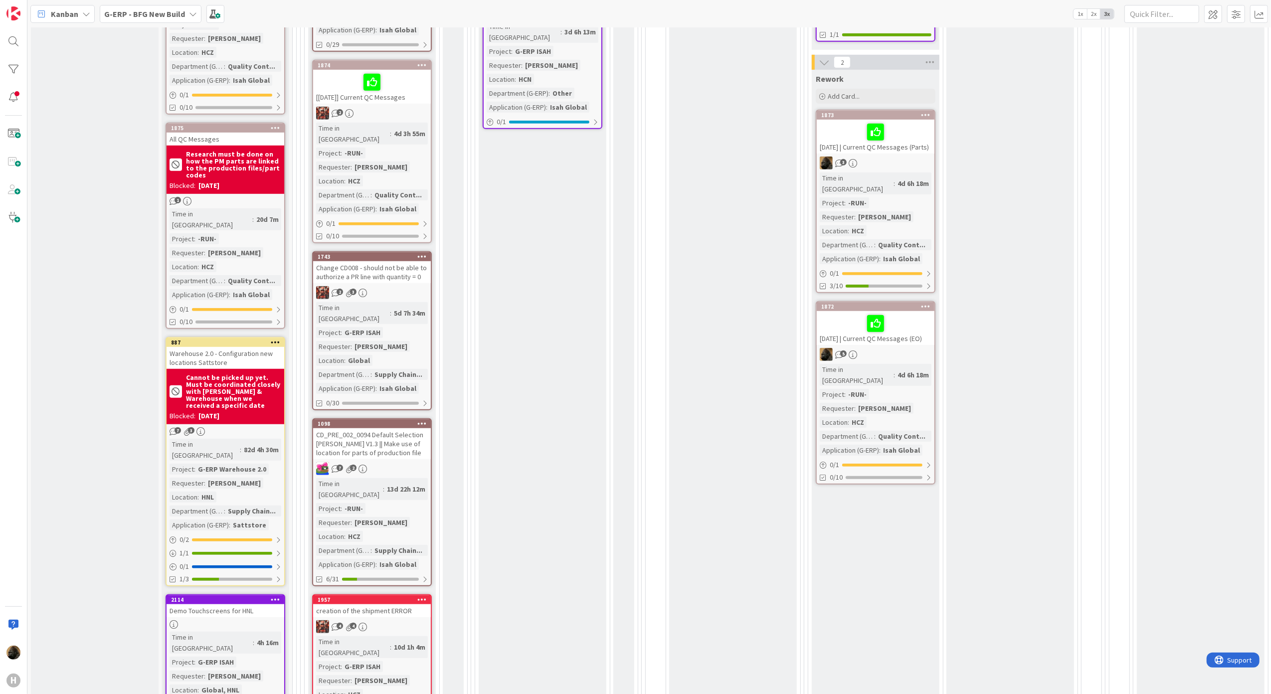
scroll to position [864, 0]
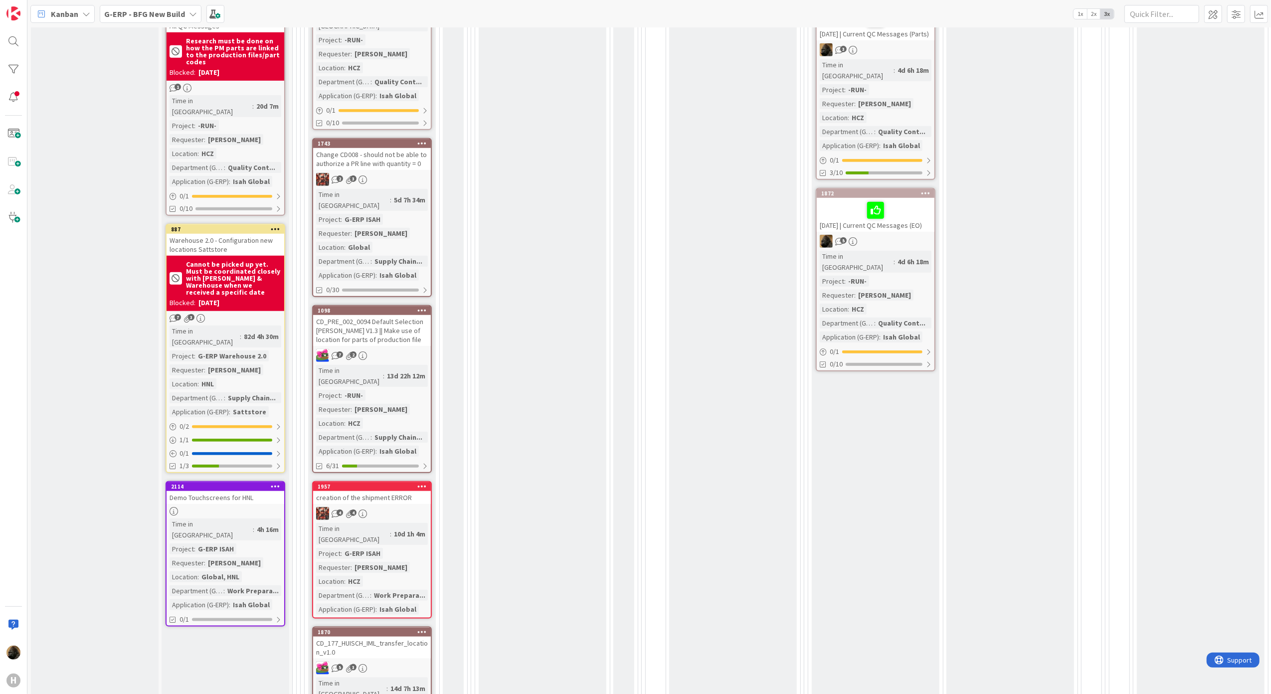
click at [200, 482] on div "2114" at bounding box center [226, 486] width 118 height 9
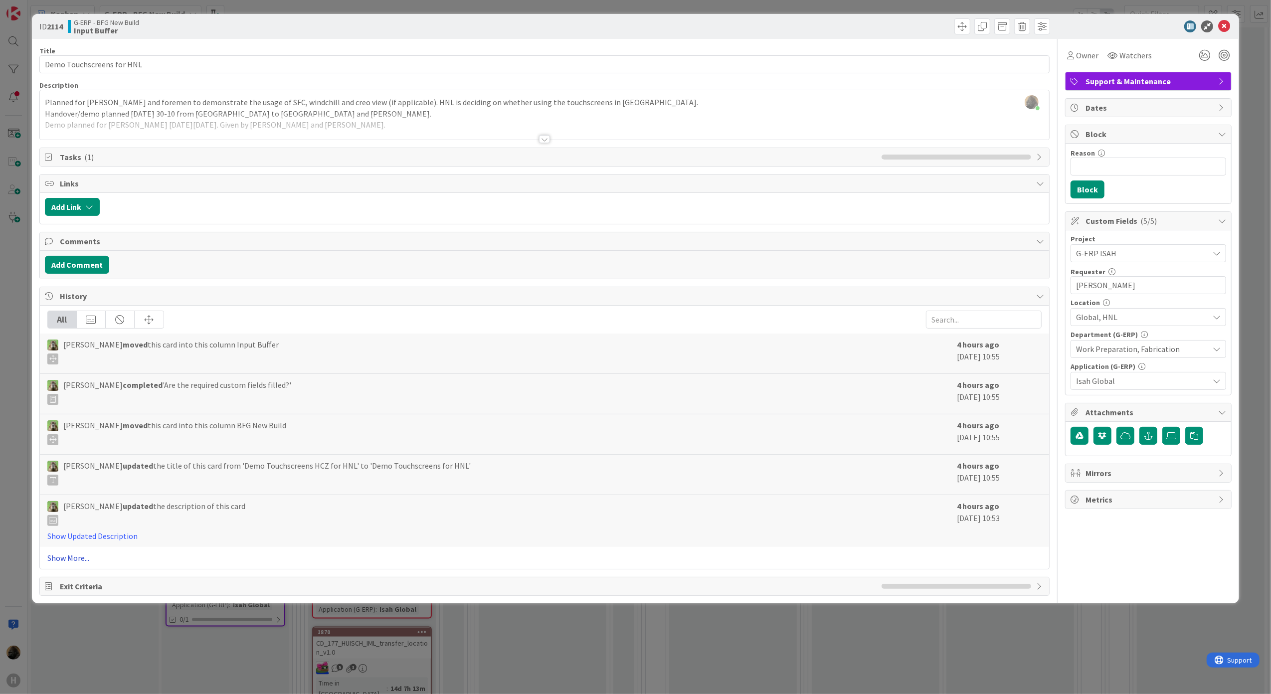
click at [64, 558] on link "Show More..." at bounding box center [544, 558] width 995 height 12
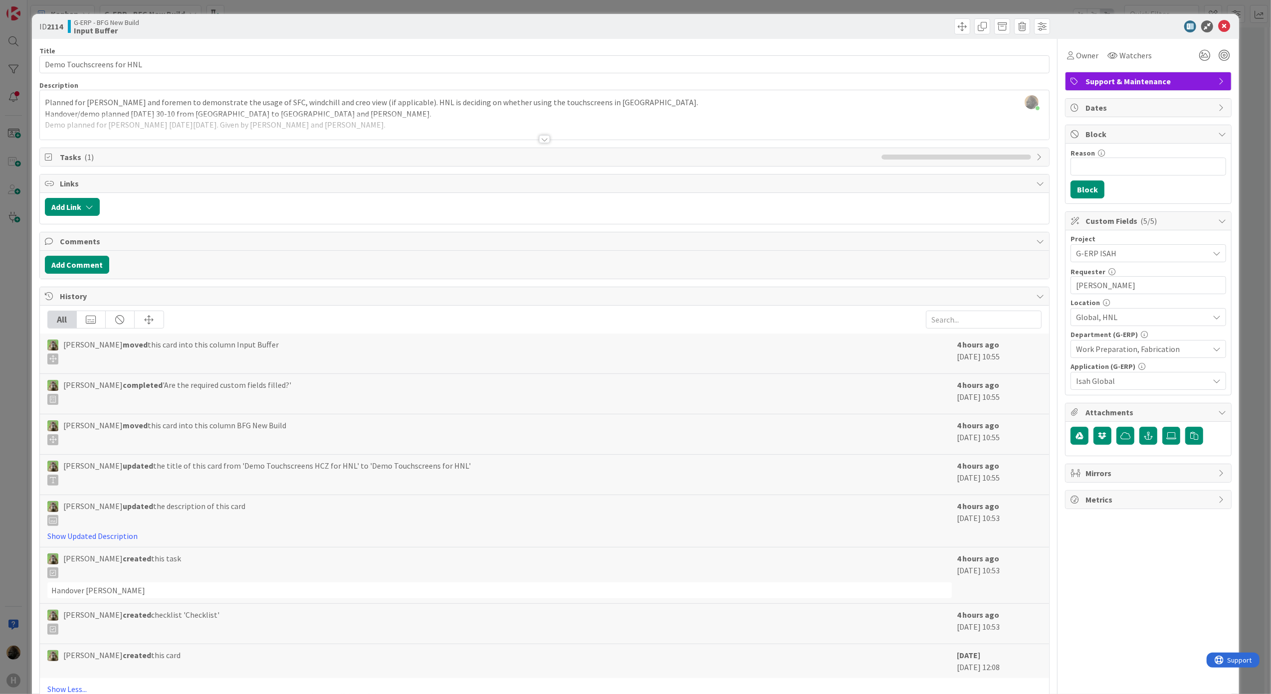
scroll to position [60, 0]
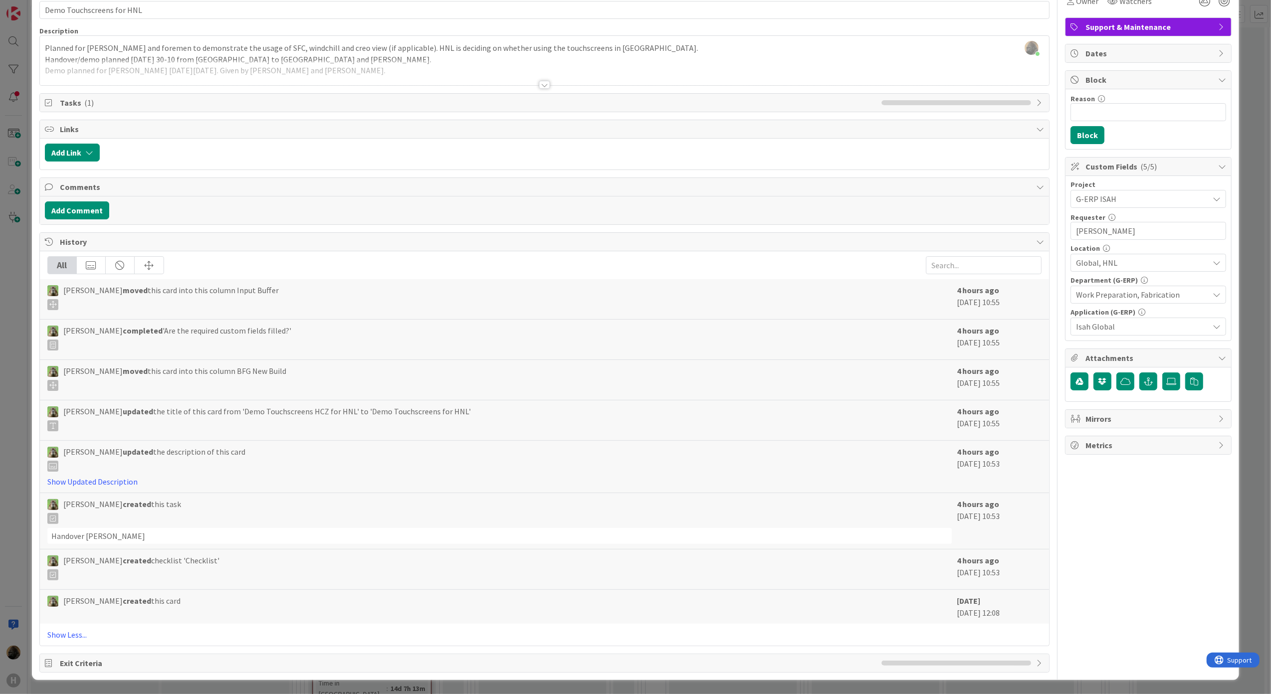
click at [26, 501] on div "ID 2114 G-ERP - BFG New Build Input Buffer Title 25 / 128 Demo Touchscreens for…" at bounding box center [635, 347] width 1271 height 694
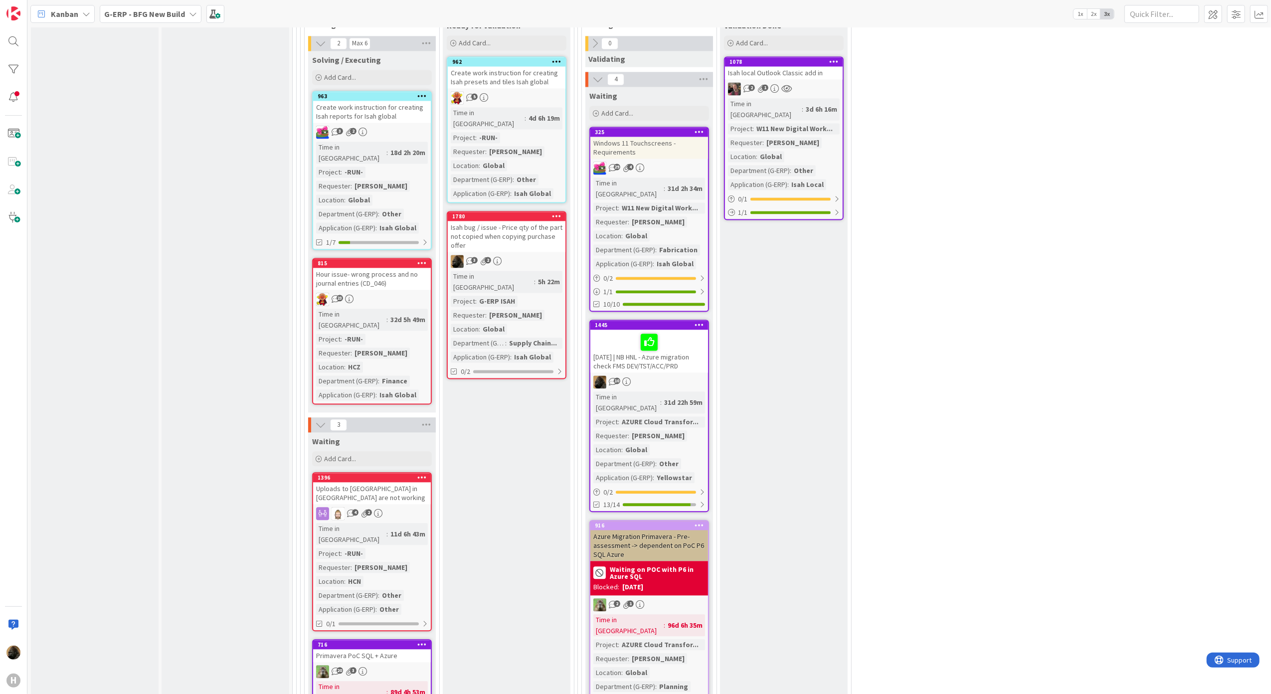
scroll to position [1995, 0]
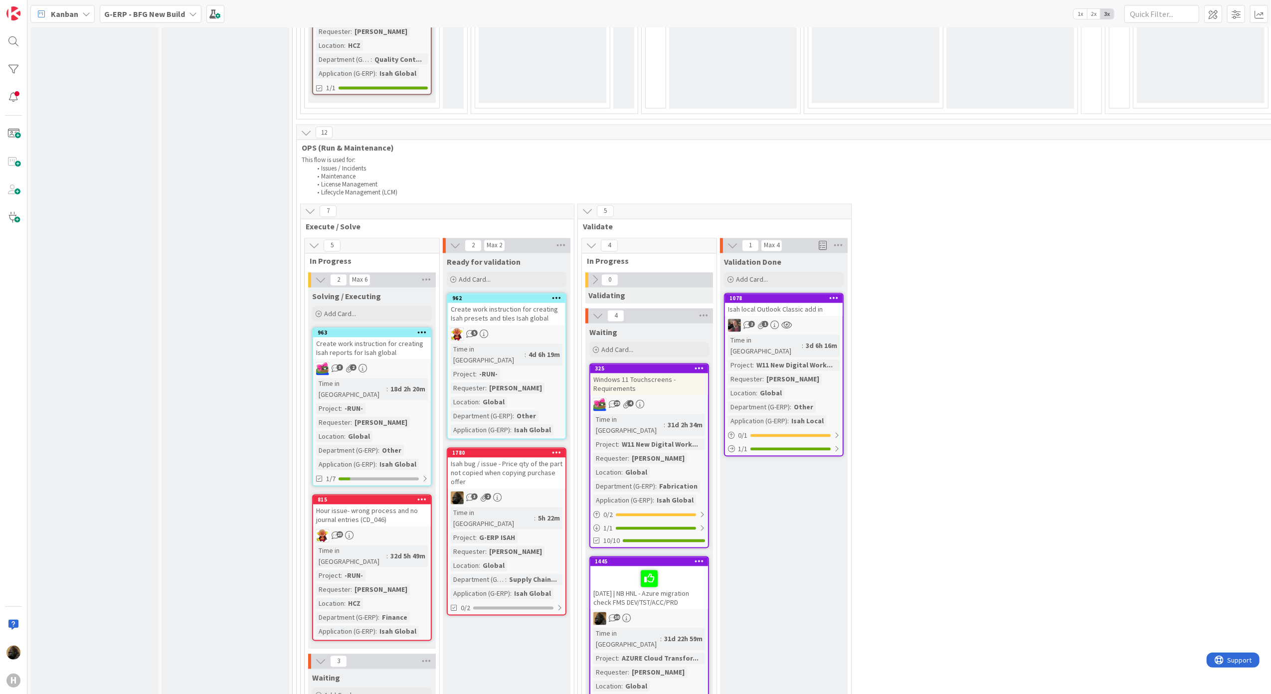
scroll to position [1729, 0]
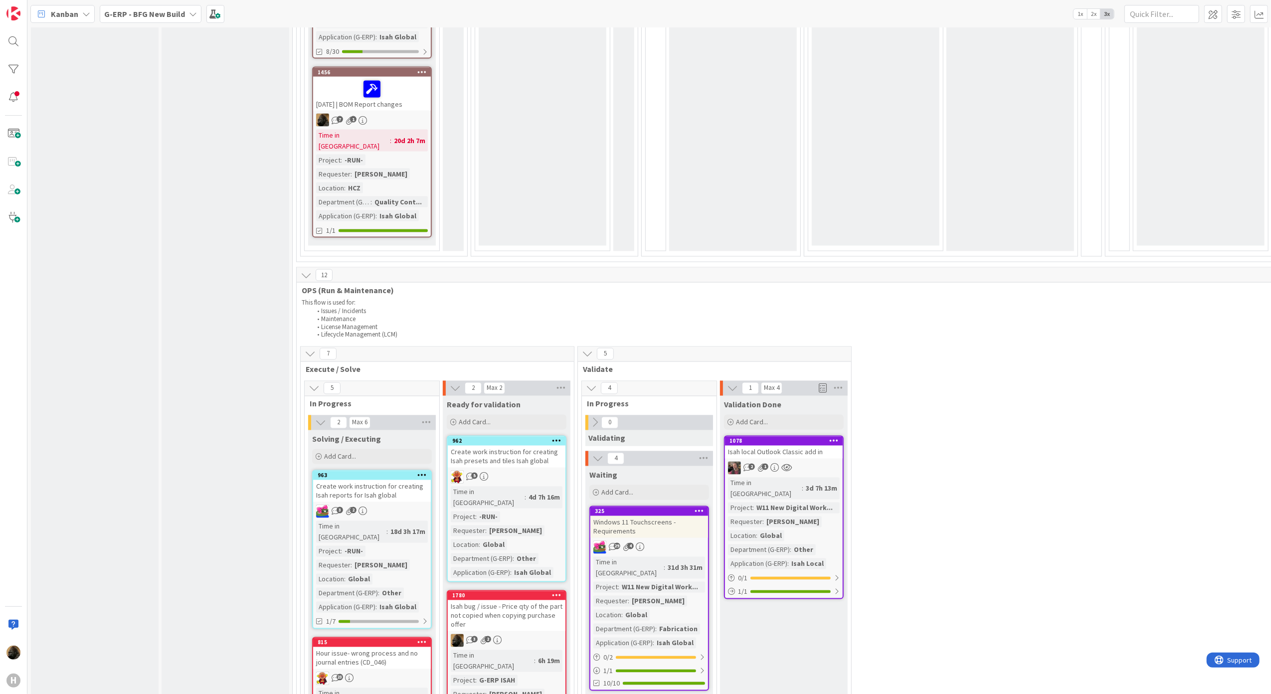
scroll to position [1796, 0]
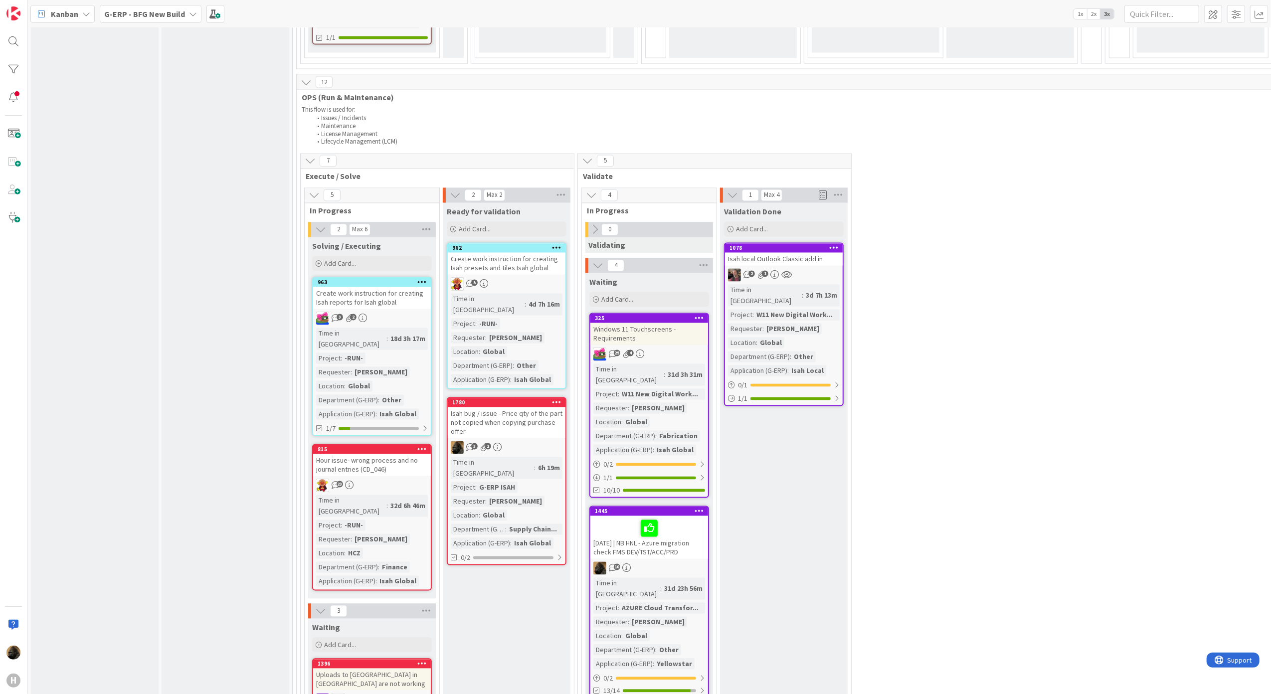
click at [595, 224] on icon at bounding box center [595, 229] width 11 height 11
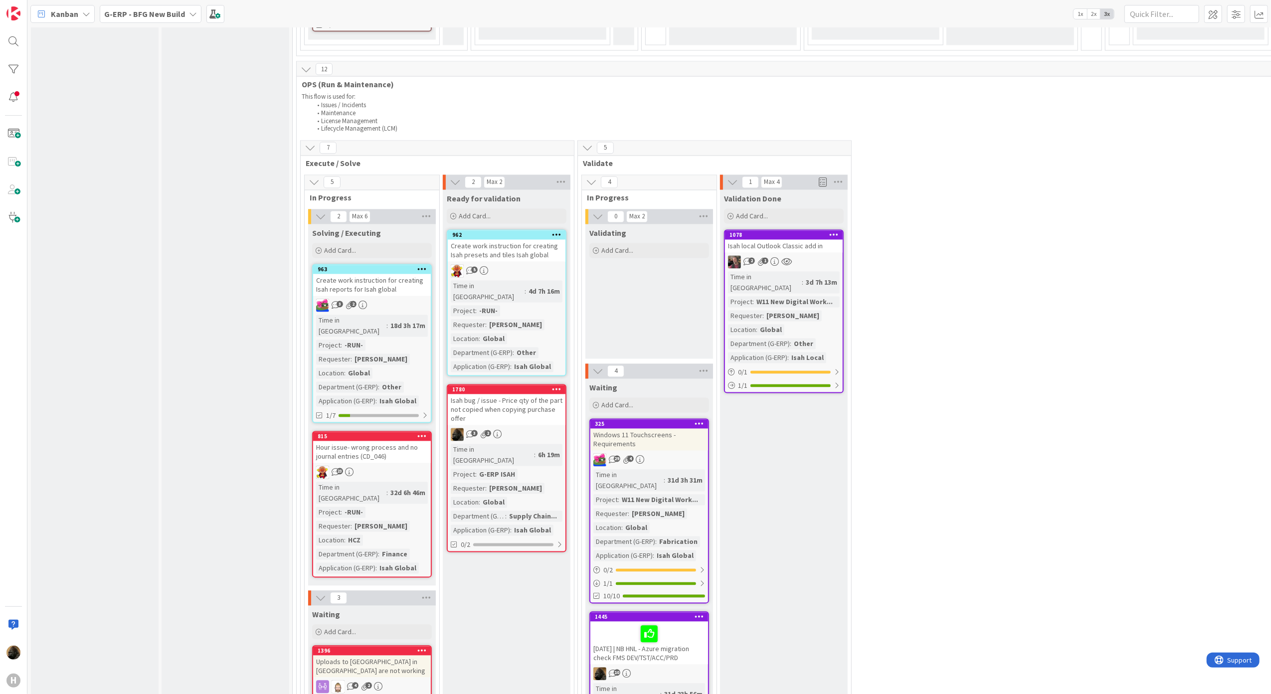
scroll to position [1742, 0]
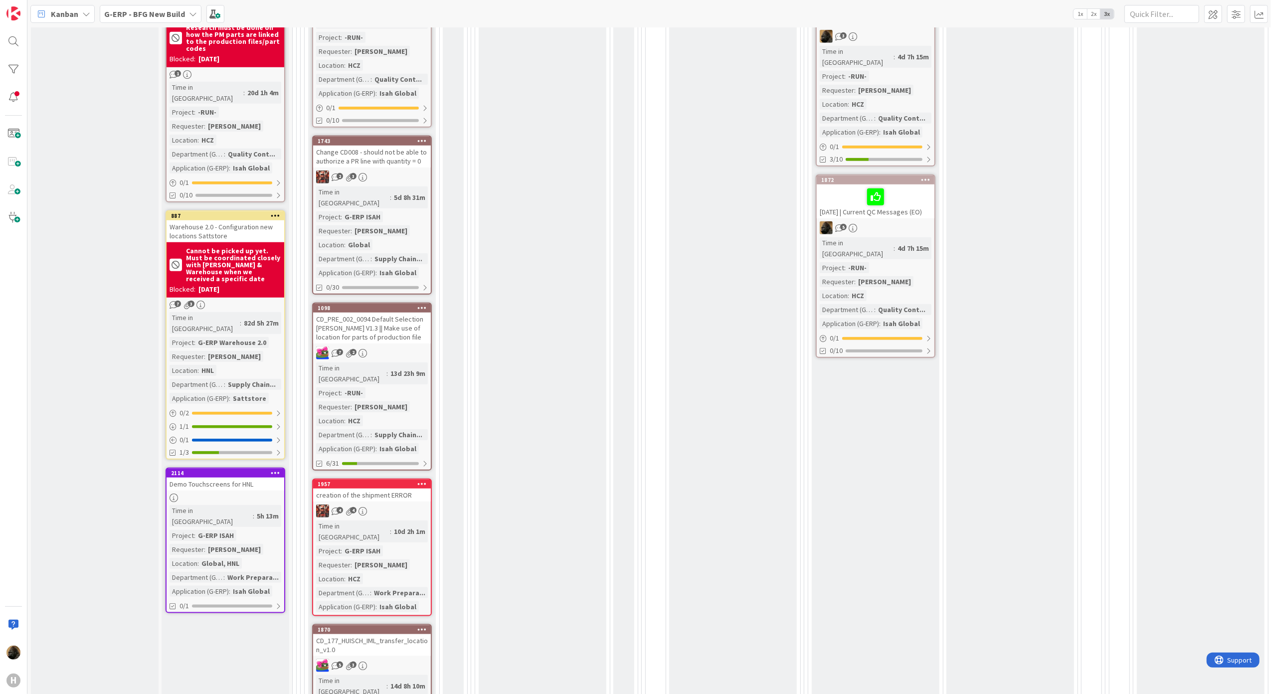
scroll to position [811, 0]
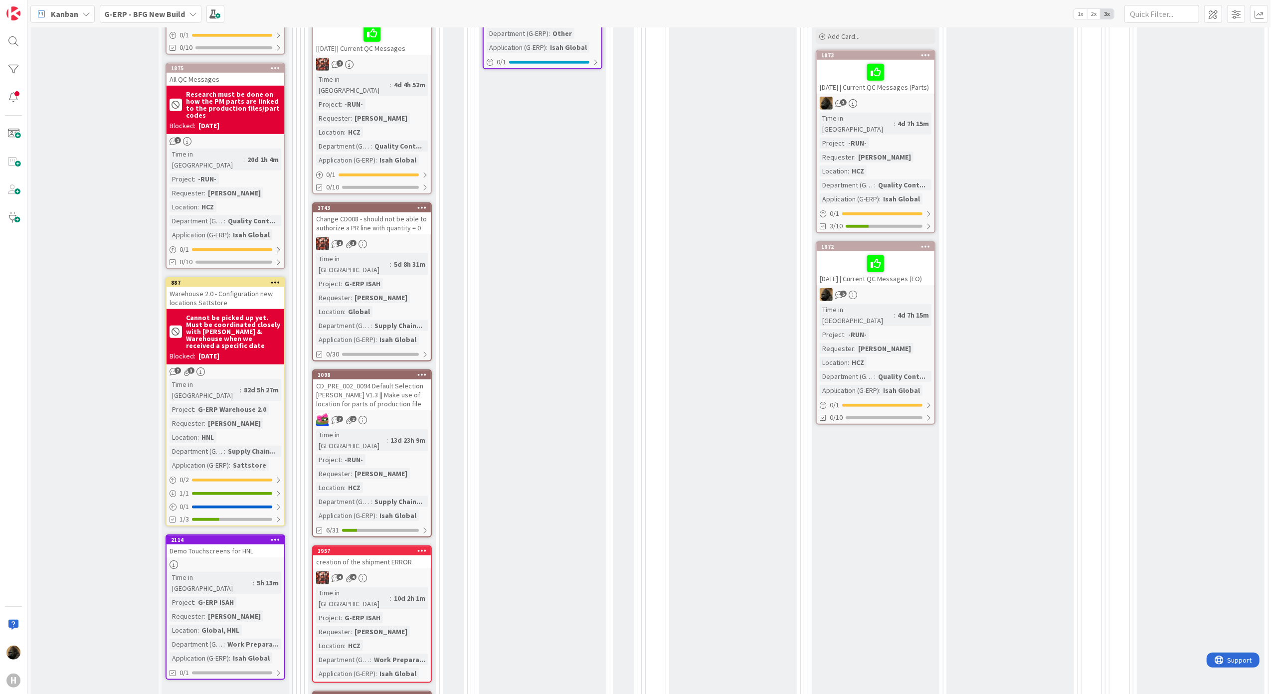
click at [402, 380] on div "CD_PRE_002_0094 Default Selection [PERSON_NAME] V1.3 || Make use of location fo…" at bounding box center [372, 395] width 118 height 31
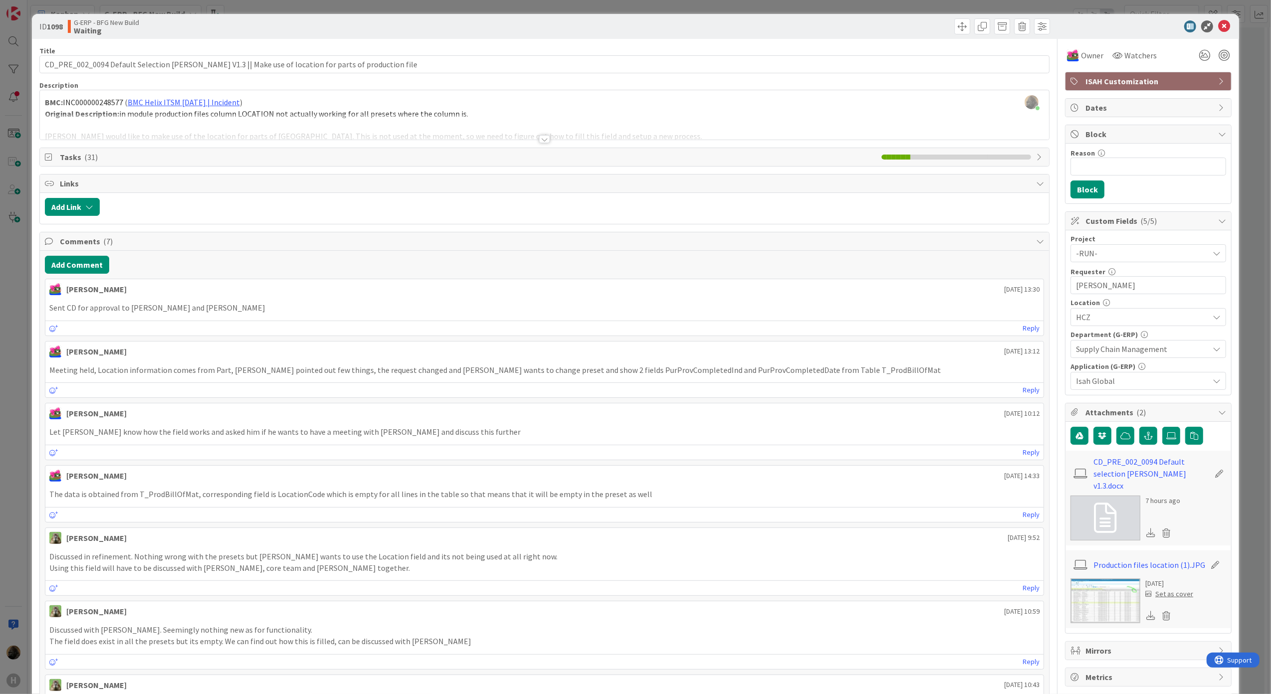
click at [539, 138] on div at bounding box center [544, 139] width 11 height 8
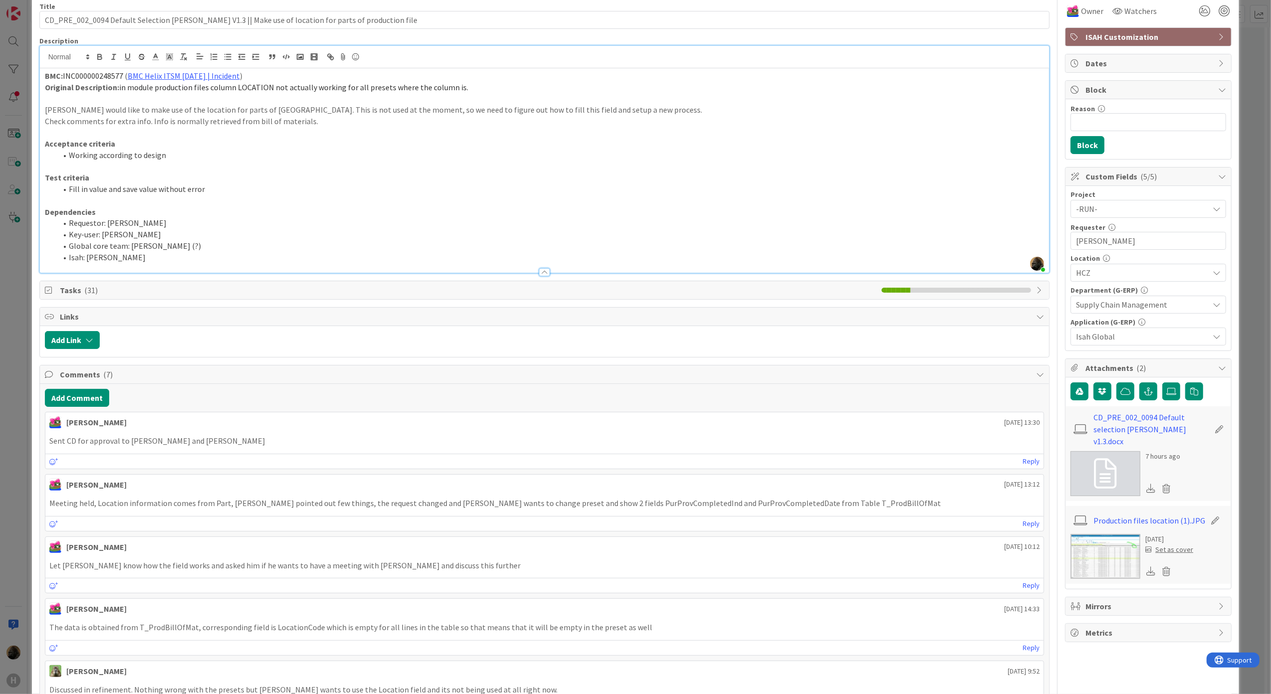
scroll to position [66, 0]
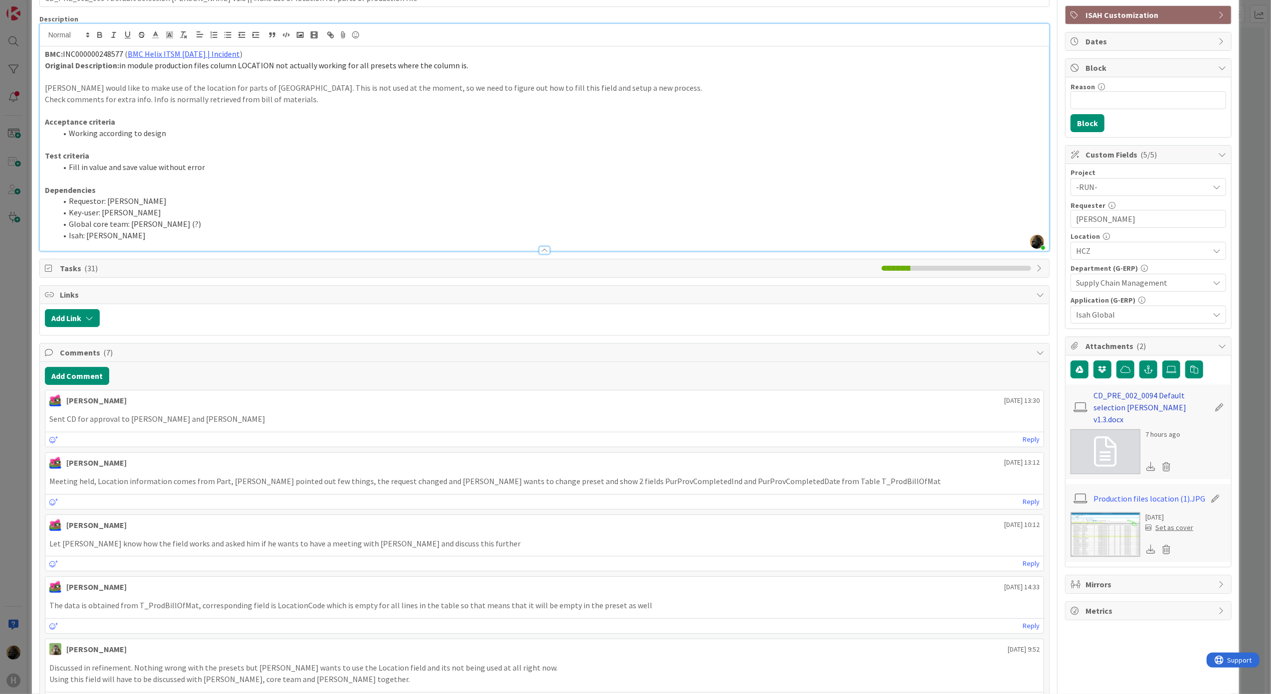
click at [1117, 396] on link "CD_PRE_002_0094 Default selection Huisman v1.3.docx" at bounding box center [1152, 408] width 116 height 36
click at [338, 425] on p "Sent CD for approval to Karel, Martin and Ben" at bounding box center [544, 418] width 991 height 11
click at [3, 431] on div "ID 1098 G-ERP - BFG New Build Waiting Title 99 / 128 CD_PRE_002_0094 Default Se…" at bounding box center [635, 347] width 1271 height 694
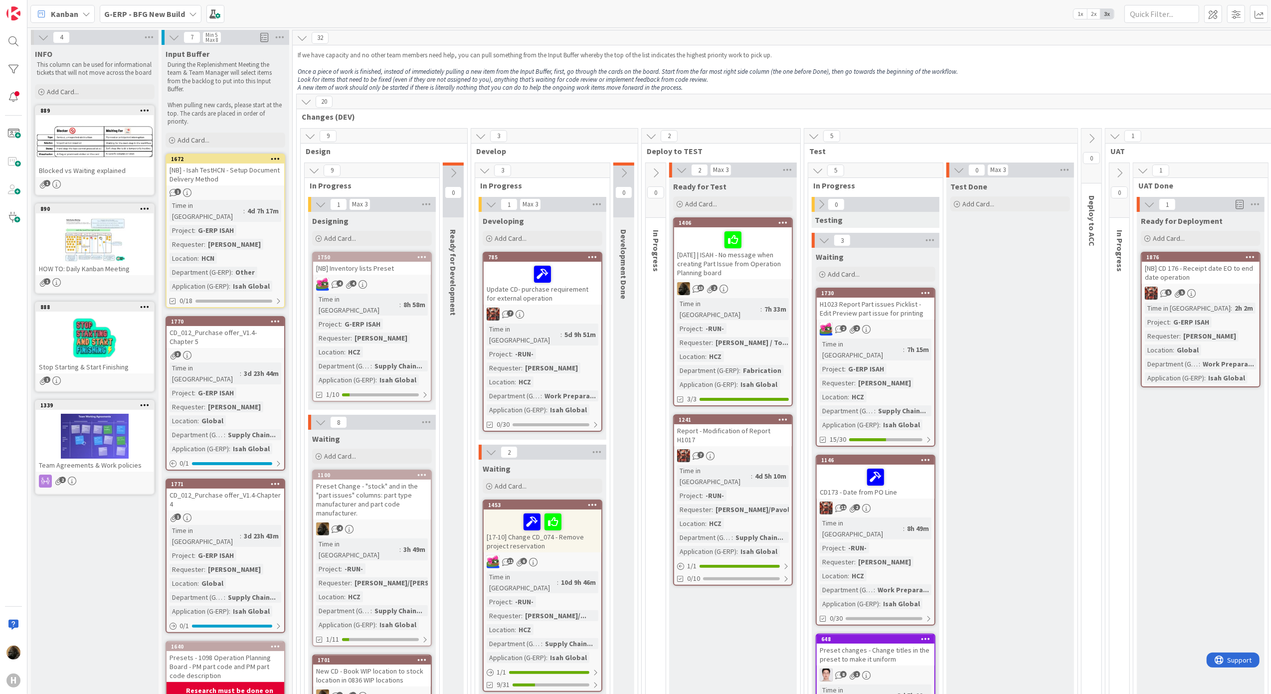
click at [146, 14] on b "G-ERP - BFG New Build" at bounding box center [144, 14] width 81 height 10
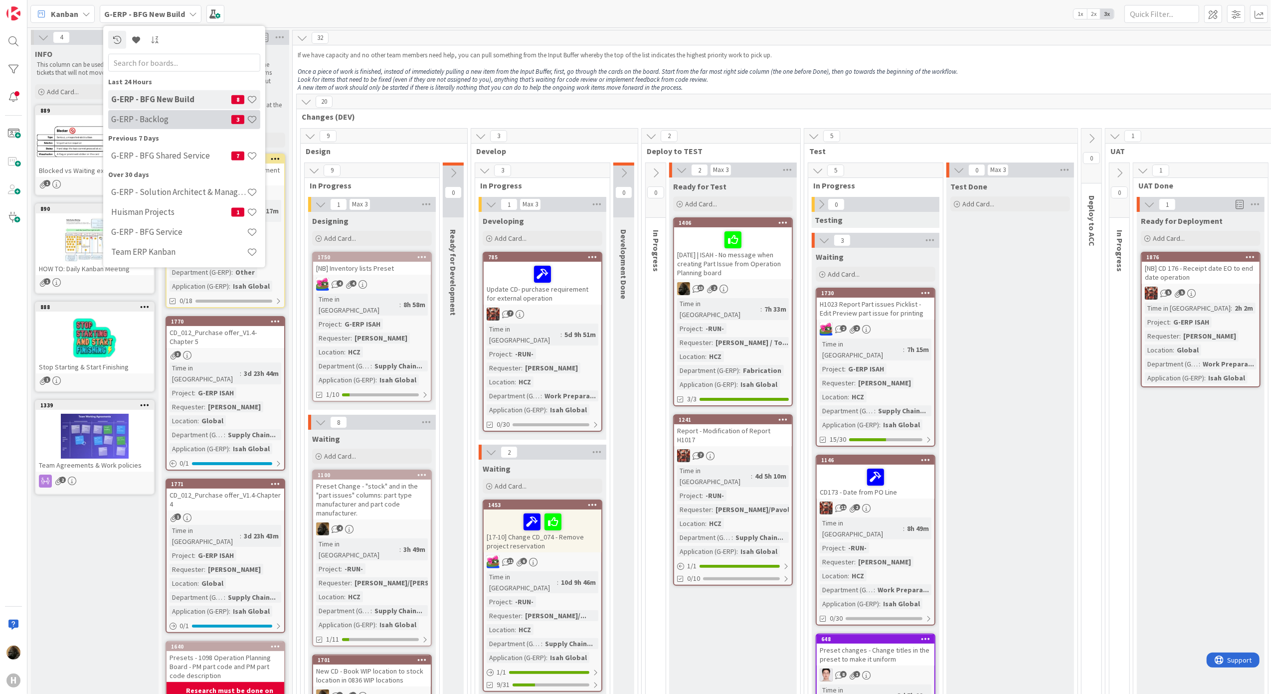
click at [141, 118] on h4 "G-ERP - Backlog" at bounding box center [171, 119] width 120 height 10
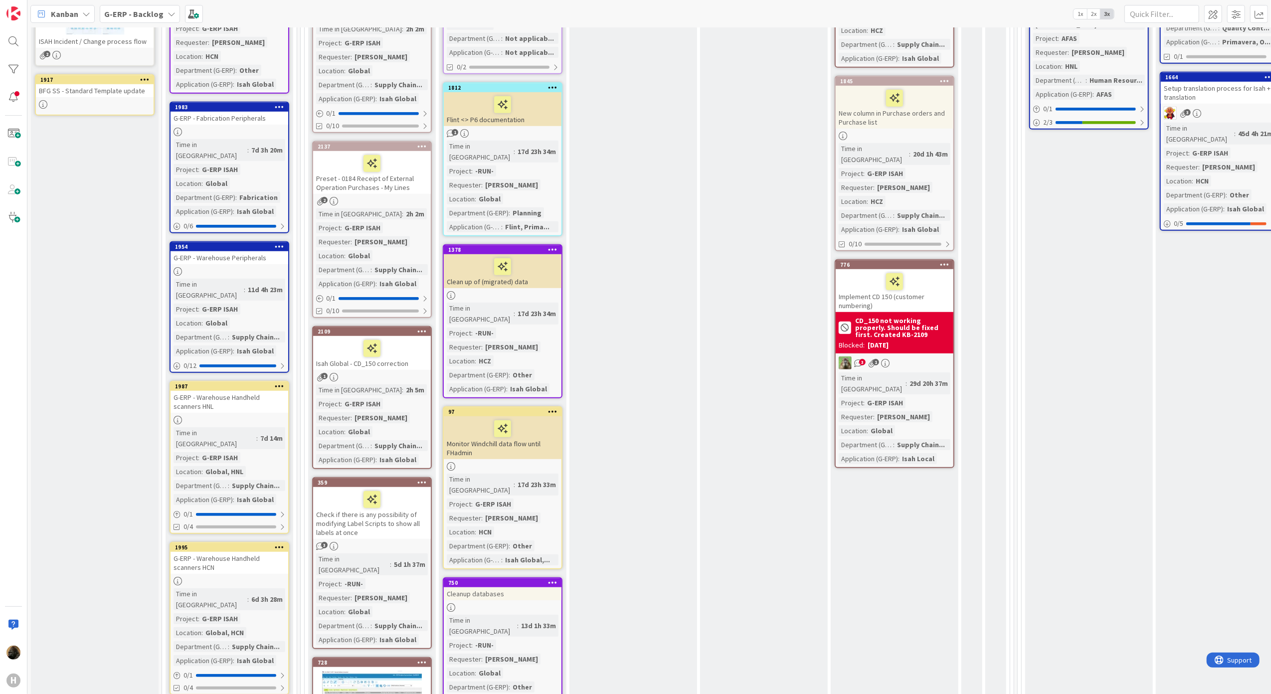
scroll to position [266, 0]
